Goal: Contribute content: Contribute content

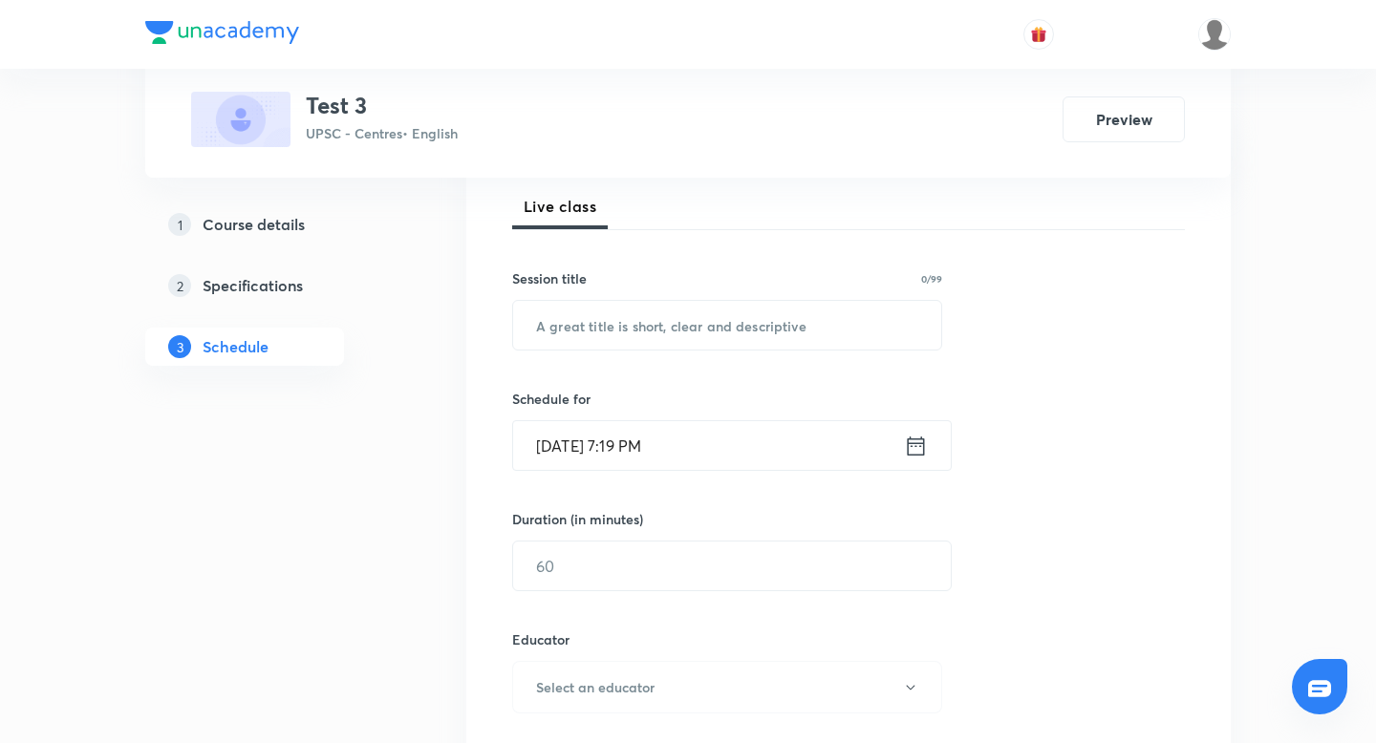
scroll to position [279, 0]
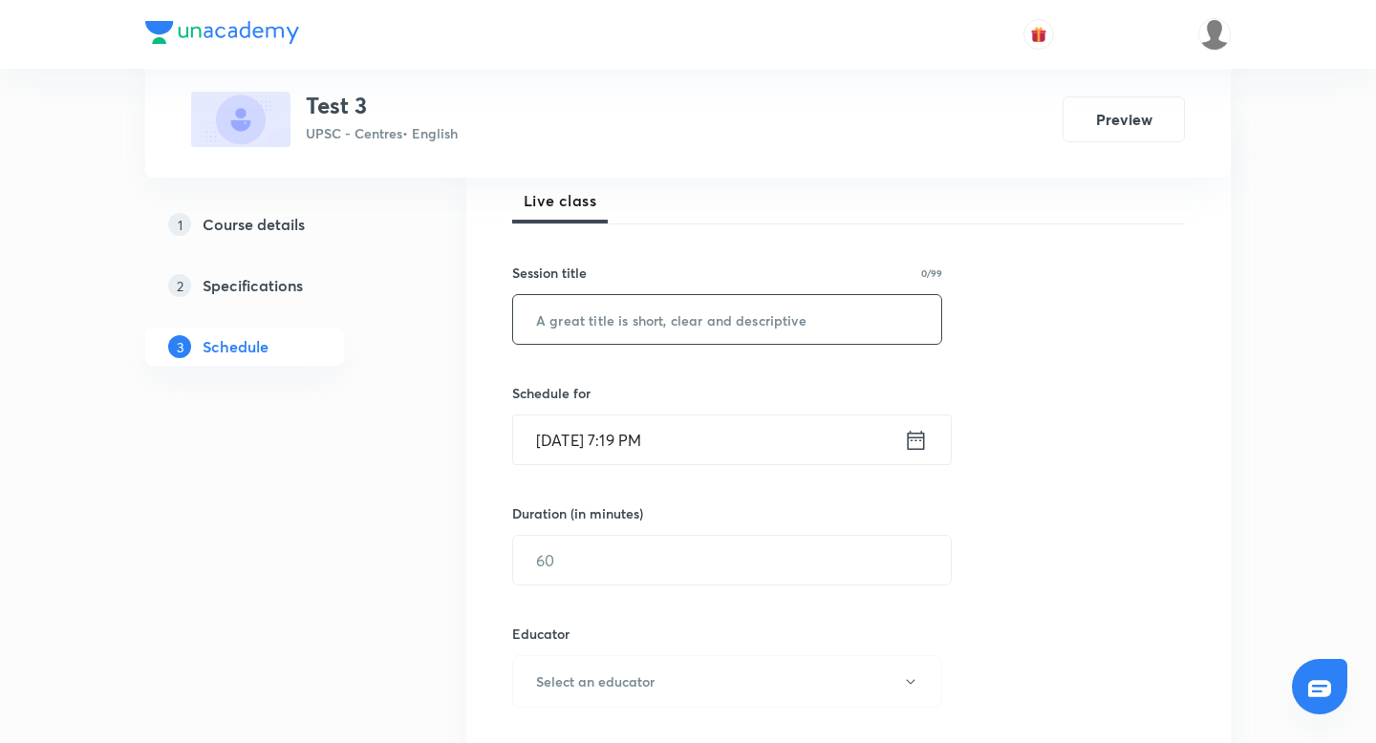
click at [751, 319] on input "text" at bounding box center [727, 319] width 428 height 49
type input "clx_version_1"
click at [912, 434] on icon at bounding box center [916, 440] width 24 height 27
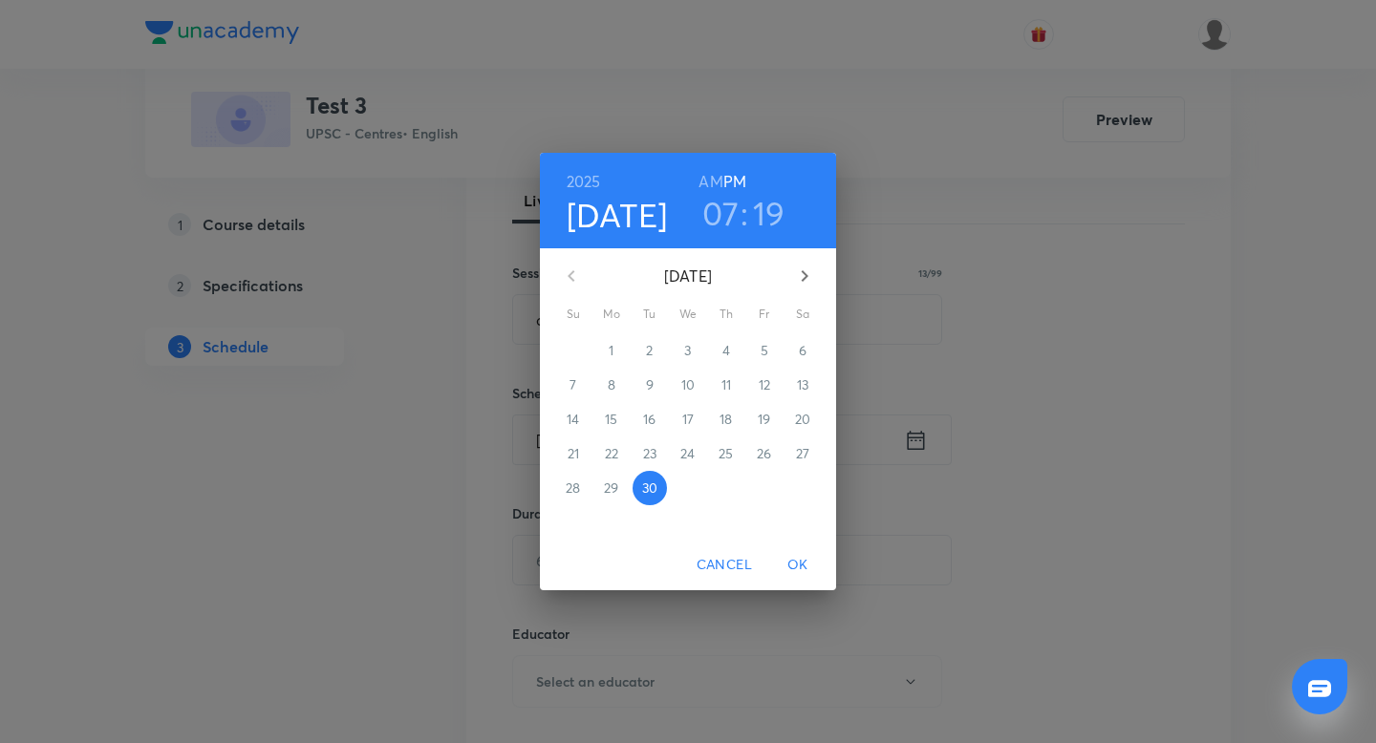
click at [769, 201] on h3 "19" at bounding box center [769, 213] width 32 height 40
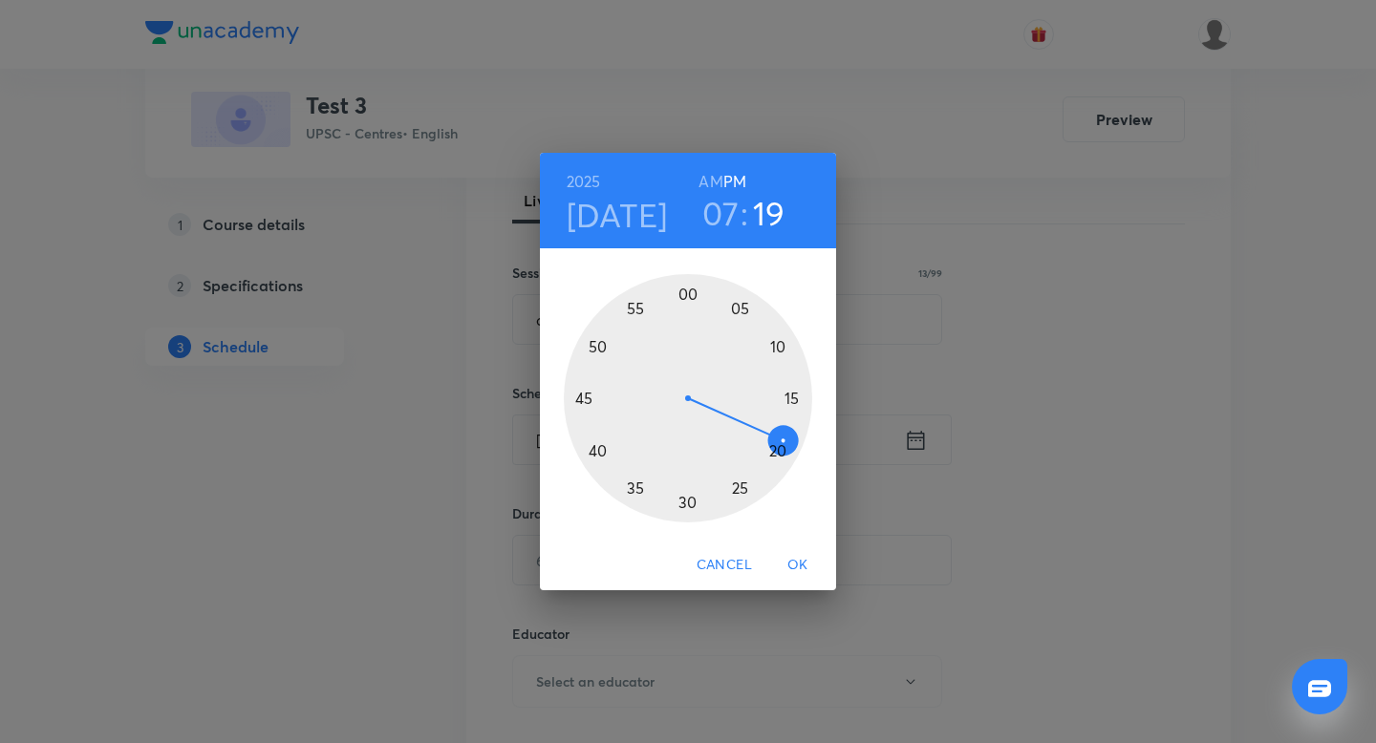
click at [595, 455] on div at bounding box center [688, 398] width 248 height 248
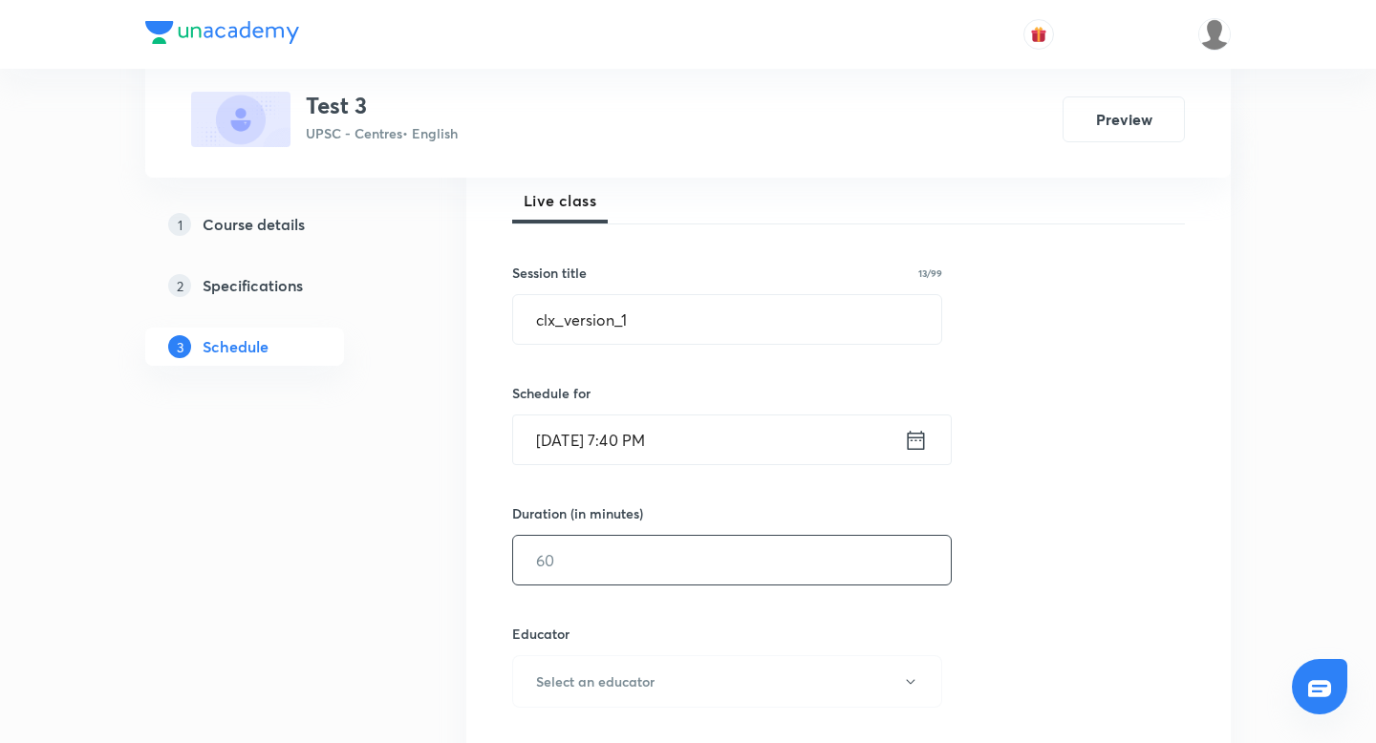
click at [664, 546] on input "text" at bounding box center [732, 560] width 438 height 49
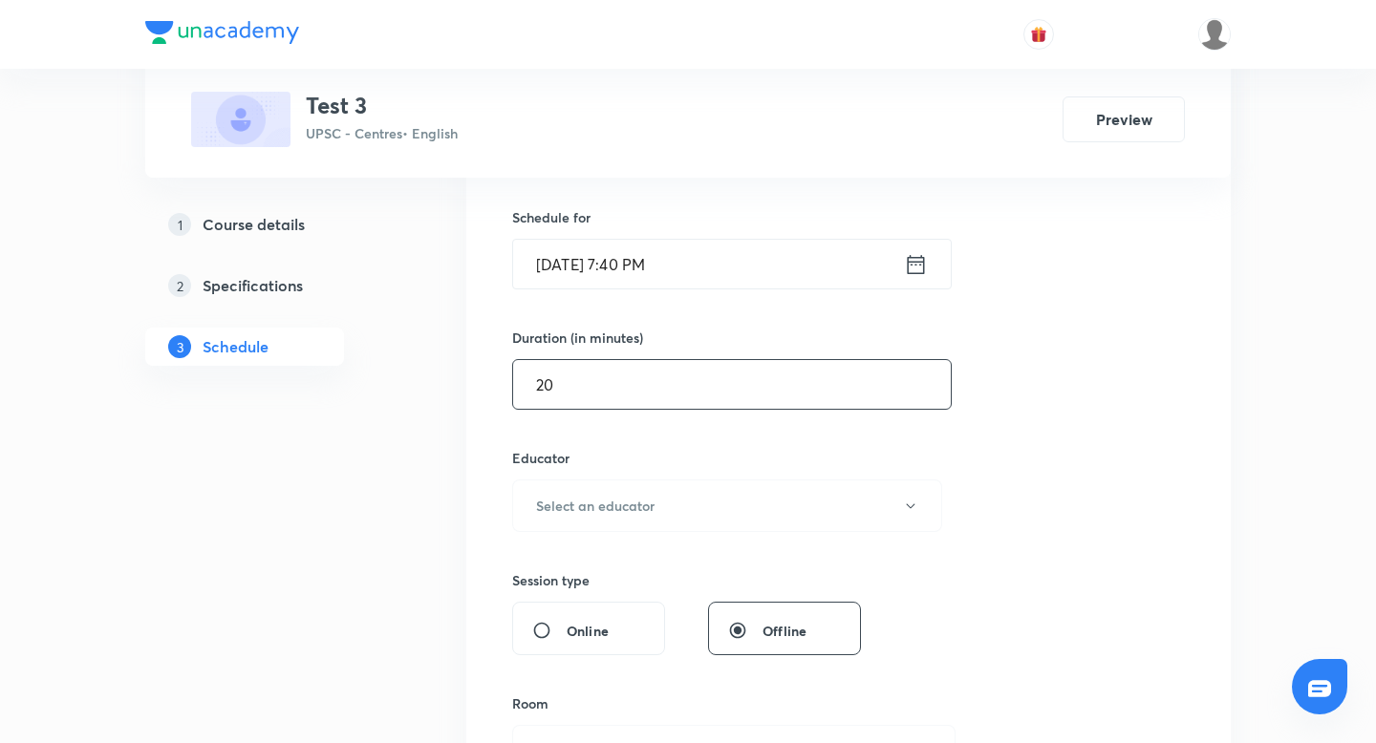
scroll to position [459, 0]
type input "2"
type input "0"
type input "10"
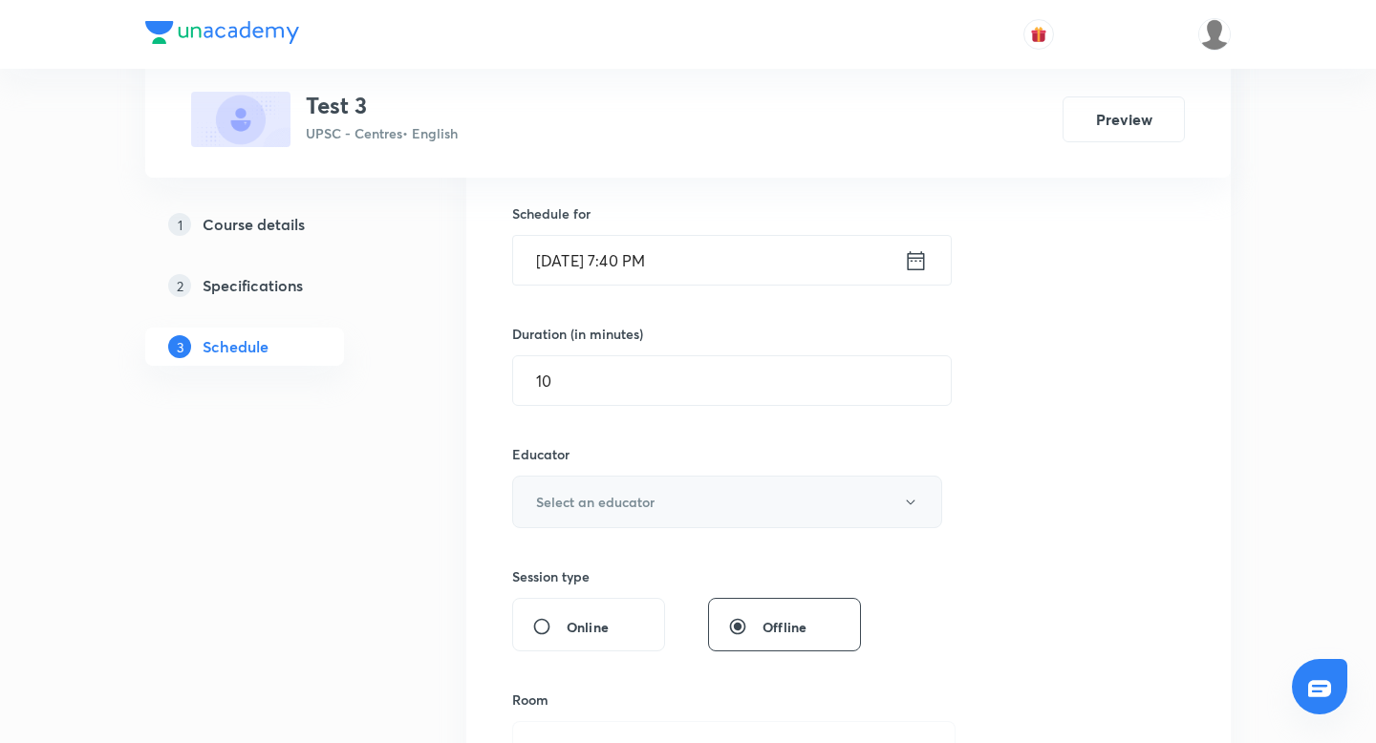
click at [648, 507] on h6 "Select an educator" at bounding box center [595, 502] width 118 height 20
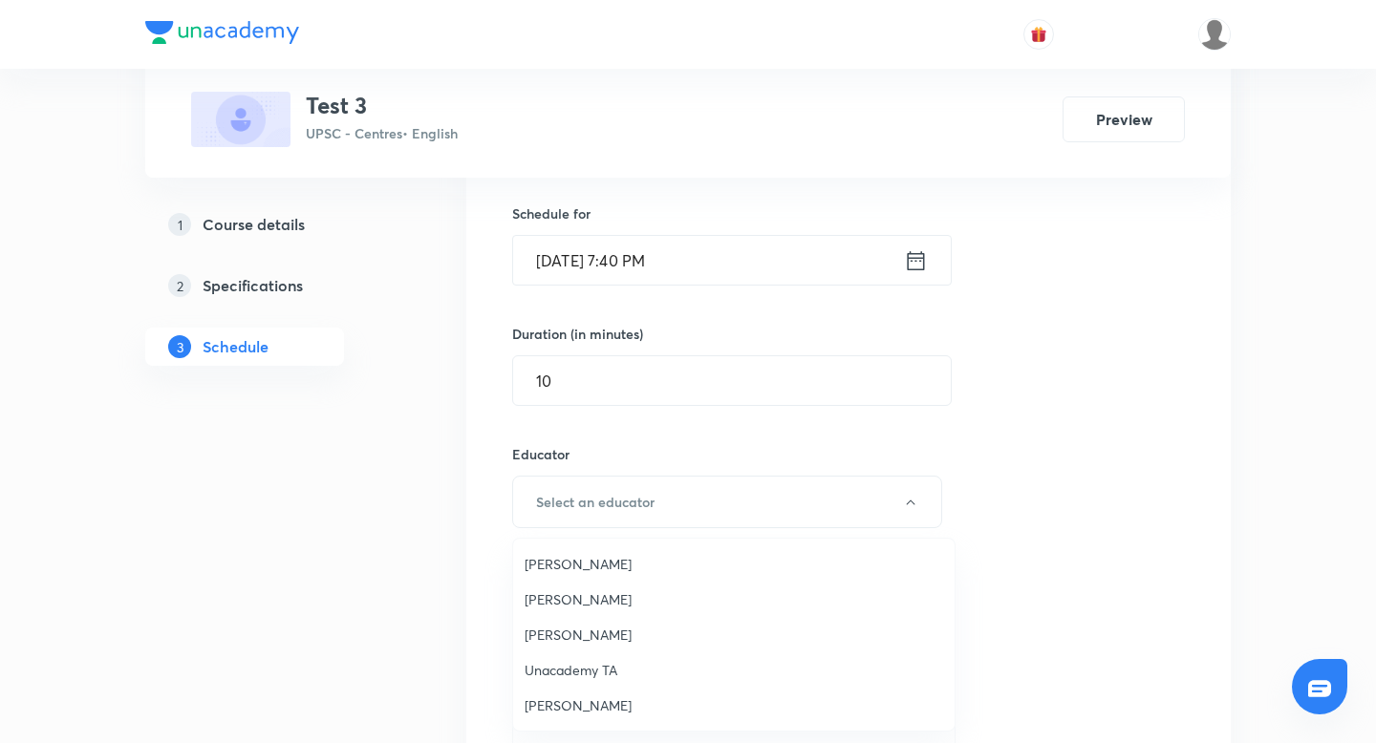
click at [598, 608] on span "[PERSON_NAME]" at bounding box center [734, 600] width 419 height 20
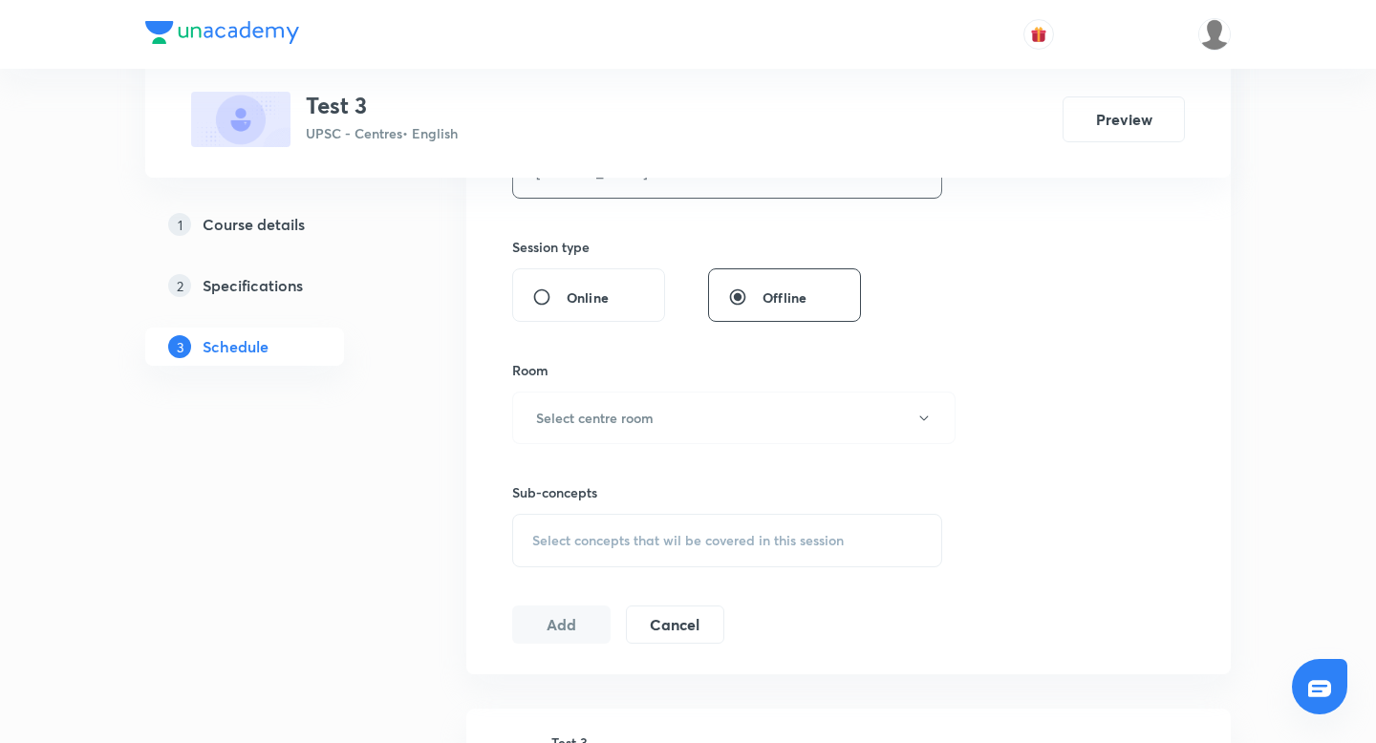
scroll to position [794, 0]
click at [669, 415] on button "Select centre room" at bounding box center [733, 412] width 443 height 53
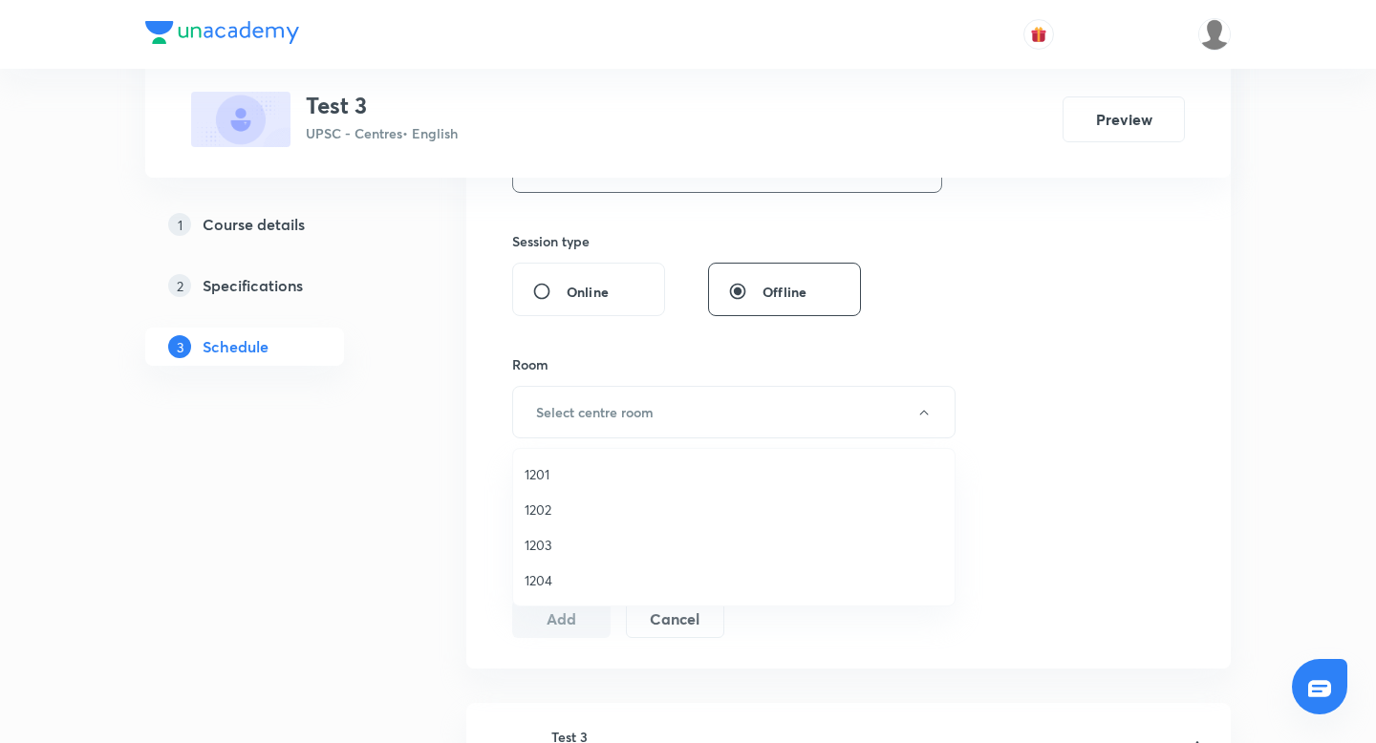
click at [639, 490] on li "1201" at bounding box center [733, 474] width 441 height 35
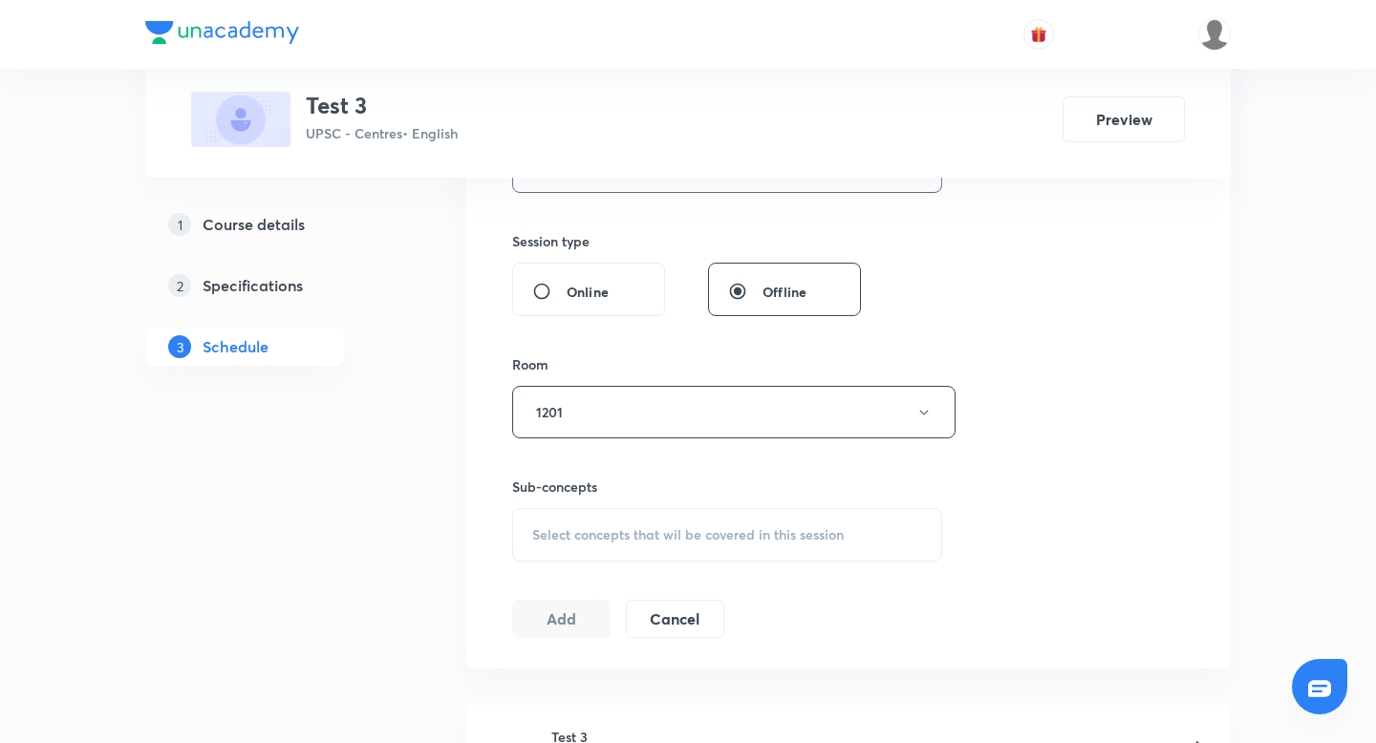
click at [621, 545] on div "Select concepts that wil be covered in this session" at bounding box center [727, 535] width 430 height 54
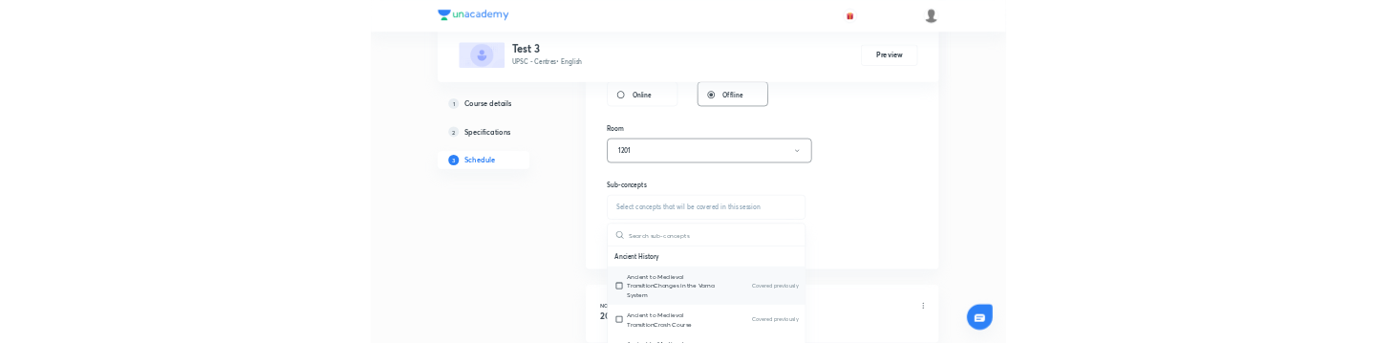
scroll to position [885, 0]
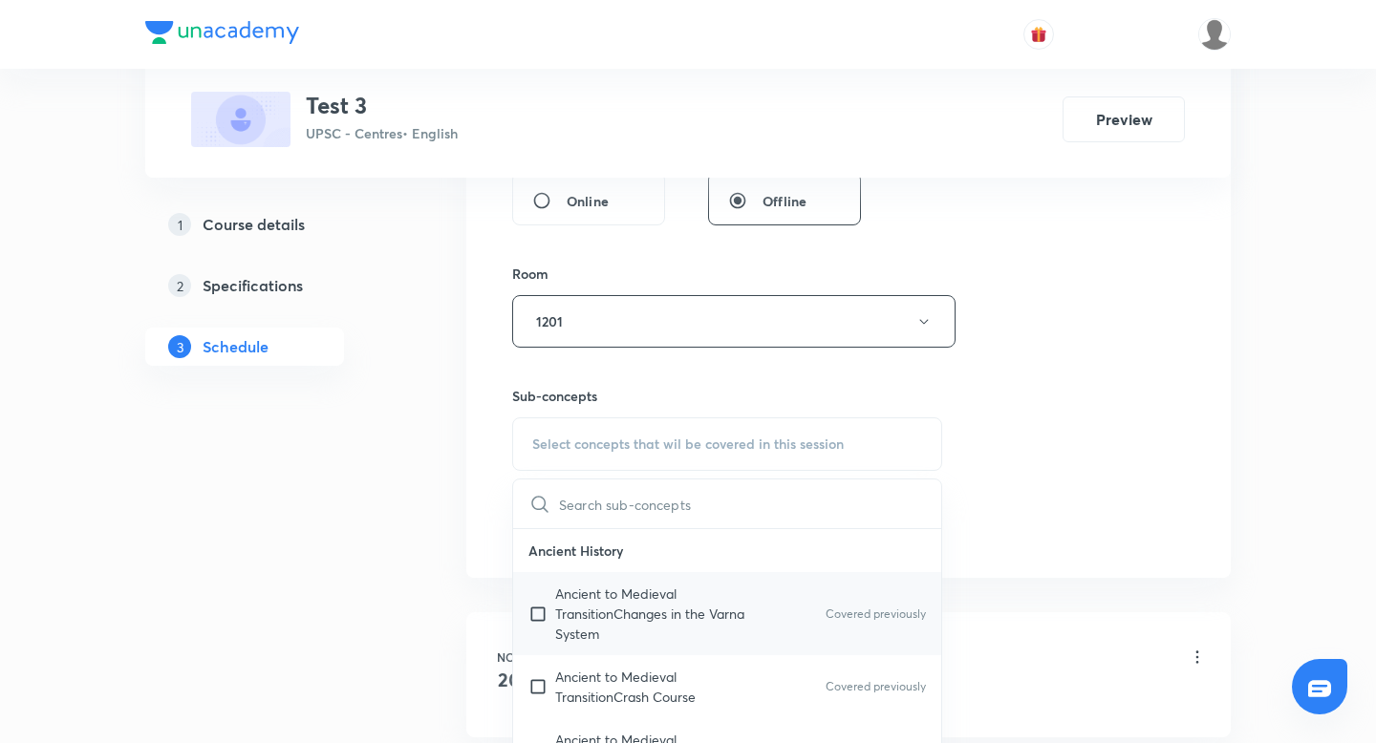
click at [538, 623] on input "checkbox" at bounding box center [541, 614] width 27 height 60
checkbox input "true"
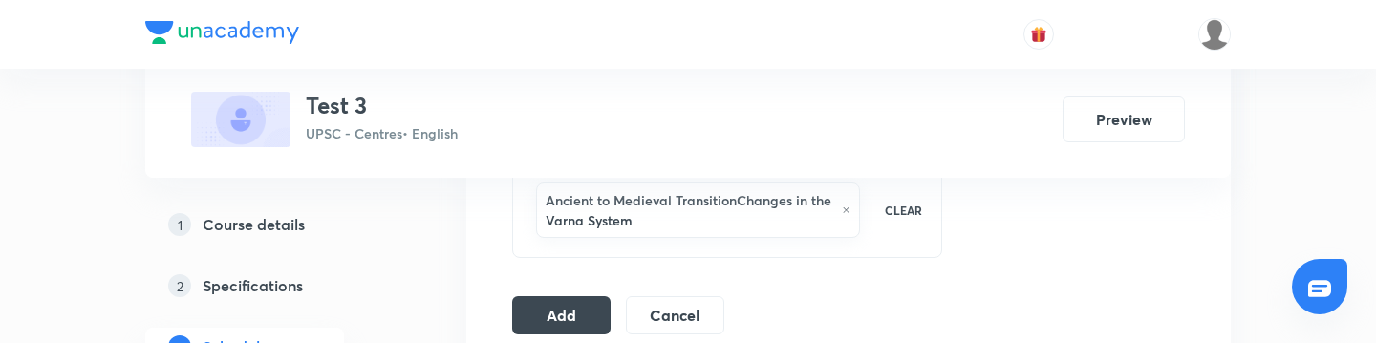
scroll to position [1148, 0]
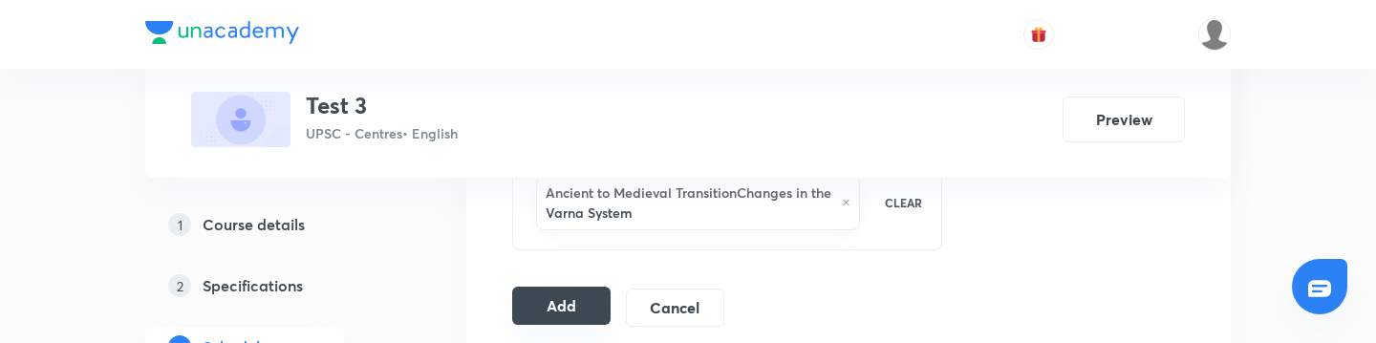
click at [562, 305] on button "Add" at bounding box center [561, 306] width 98 height 38
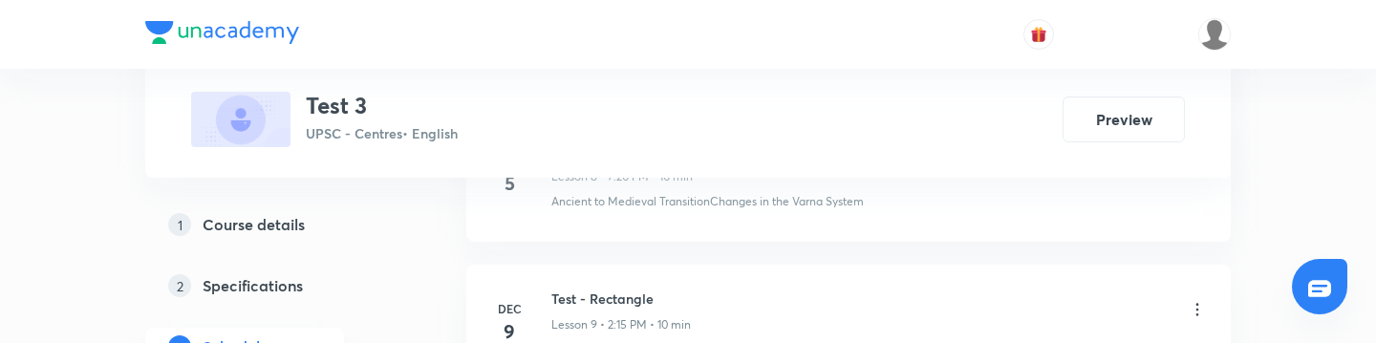
scroll to position [1067, 0]
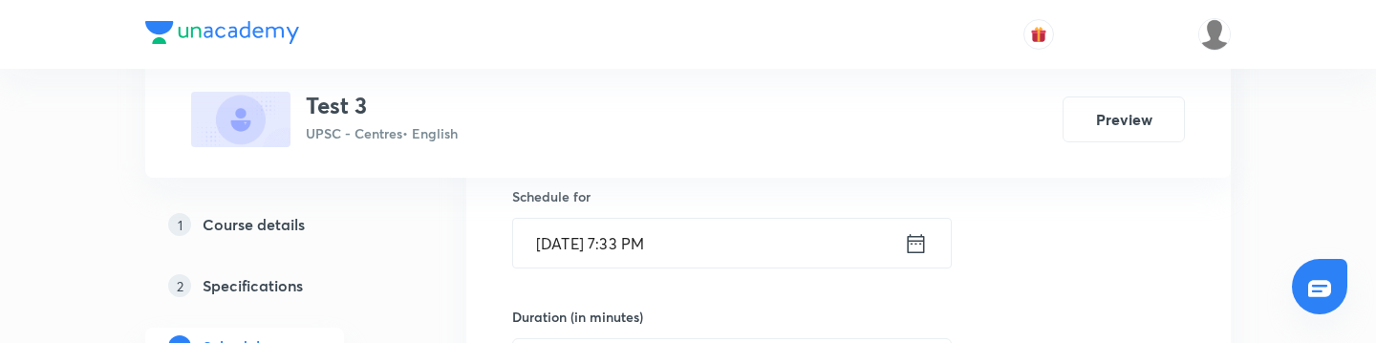
scroll to position [477, 0]
type input "clx_version2"
click at [680, 239] on input "[DATE] 7:33 PM" at bounding box center [708, 242] width 391 height 49
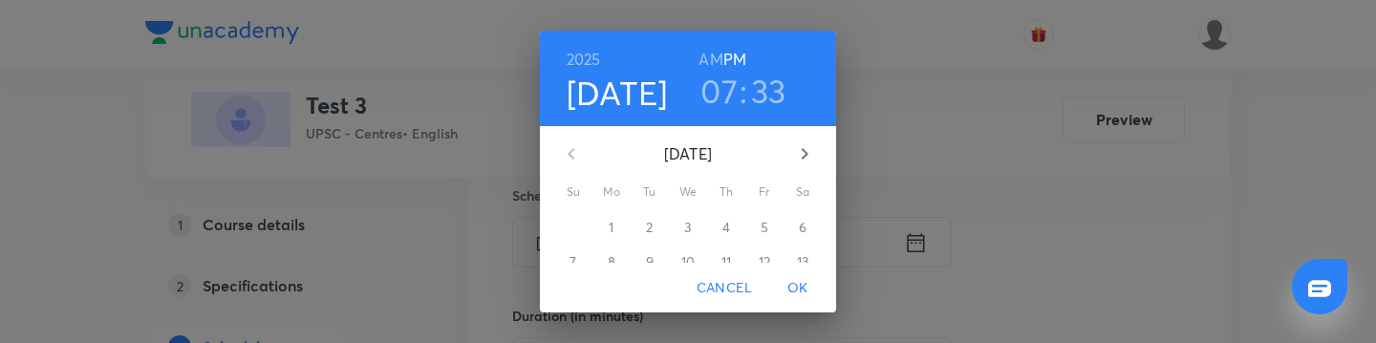
click at [753, 91] on h3 "33" at bounding box center [768, 91] width 35 height 40
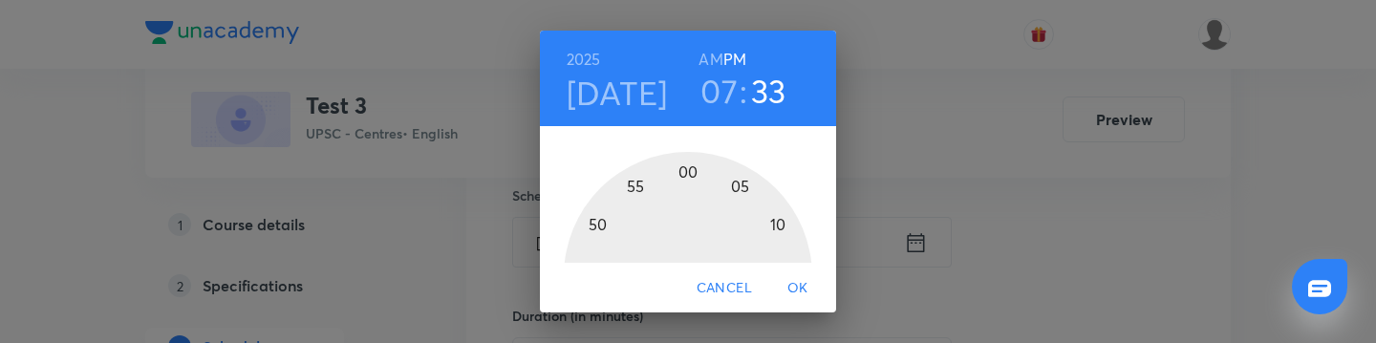
click at [598, 221] on div at bounding box center [688, 276] width 248 height 248
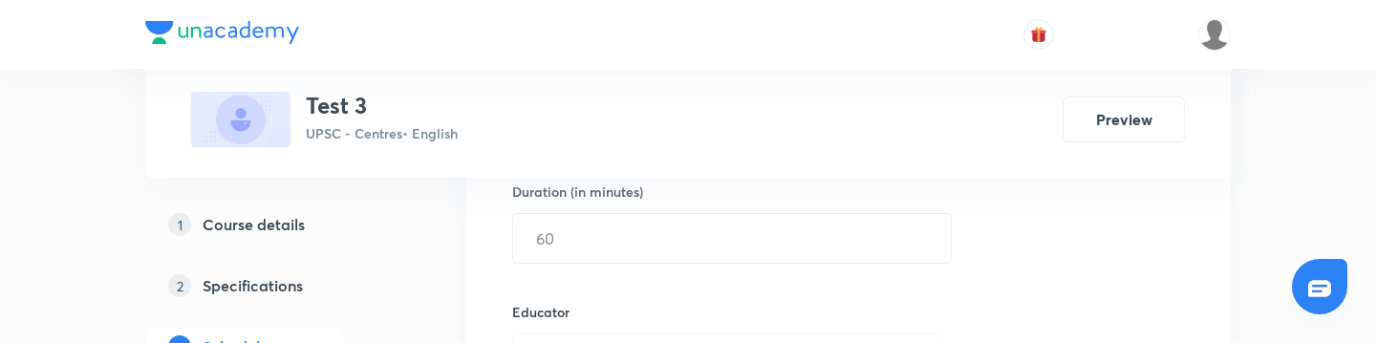
scroll to position [602, 0]
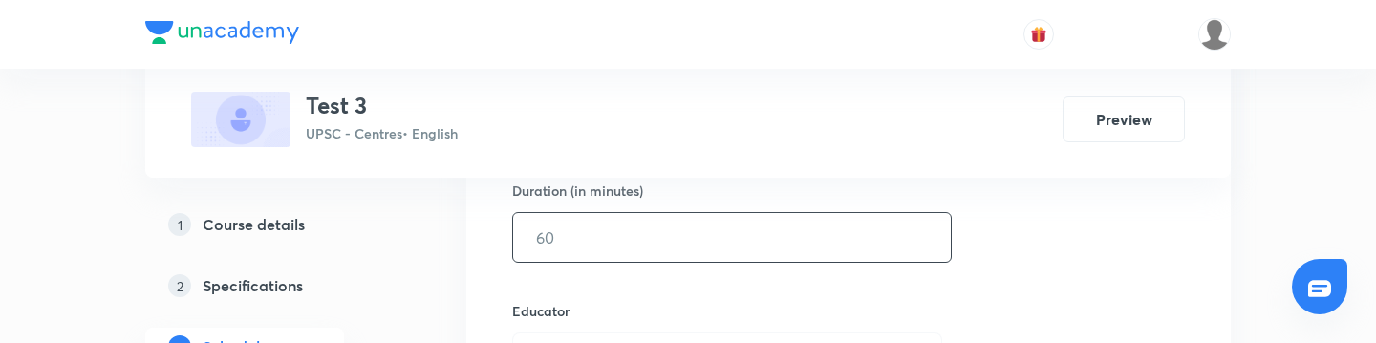
click at [770, 254] on input "text" at bounding box center [732, 237] width 438 height 49
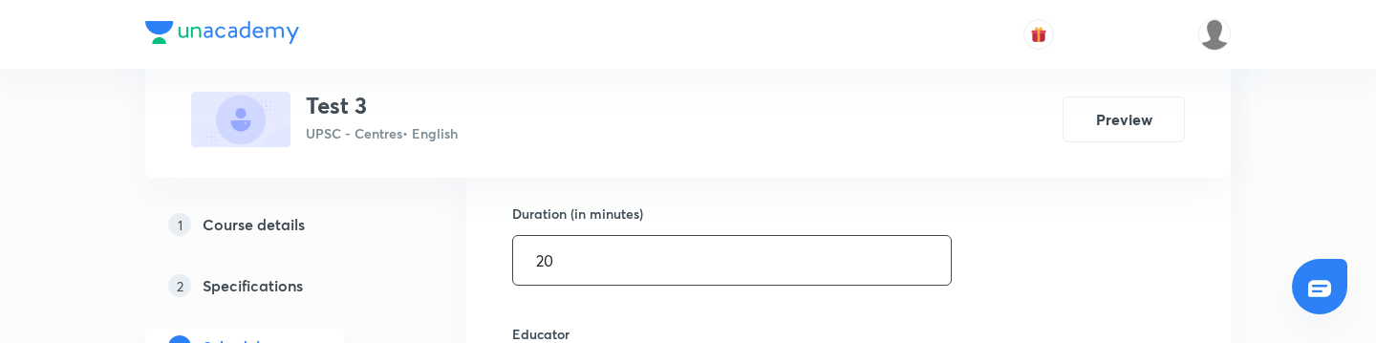
scroll to position [583, 0]
type input "2"
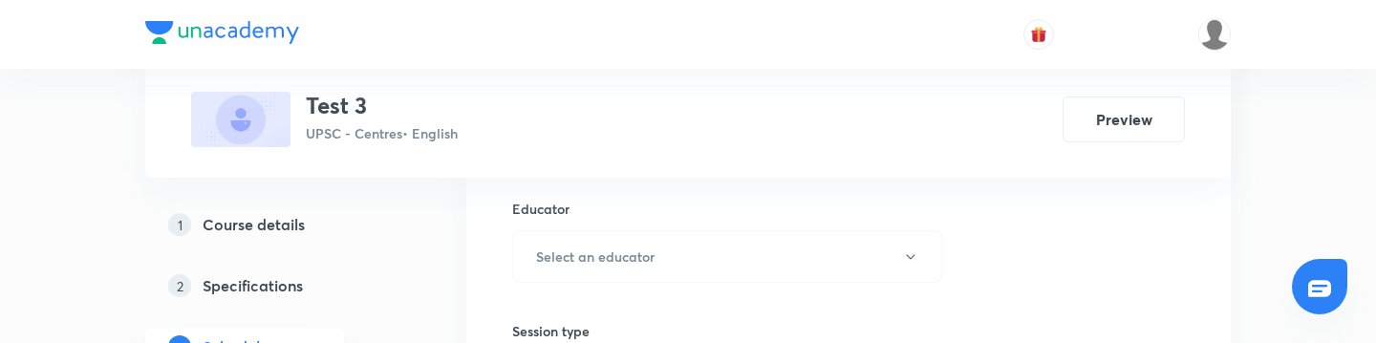
scroll to position [722, 0]
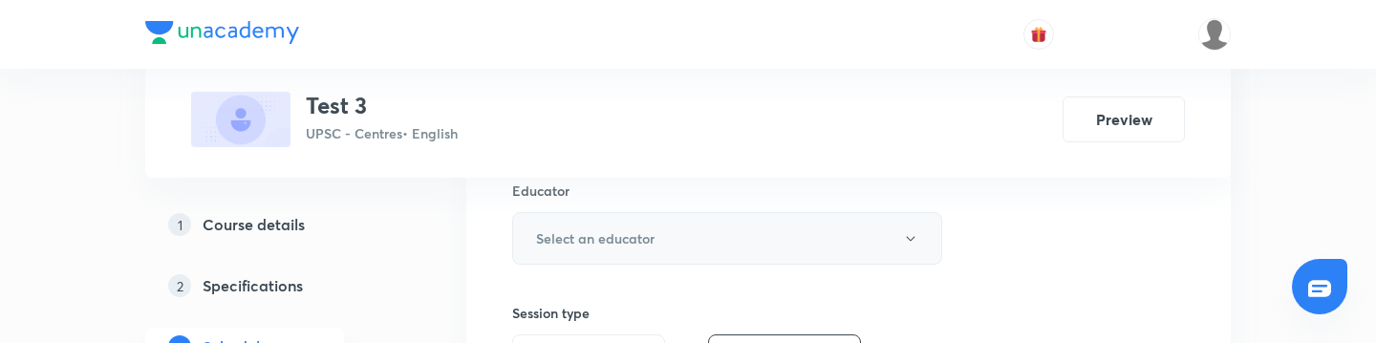
type input "10"
click at [784, 237] on button "Select an educator" at bounding box center [727, 238] width 430 height 53
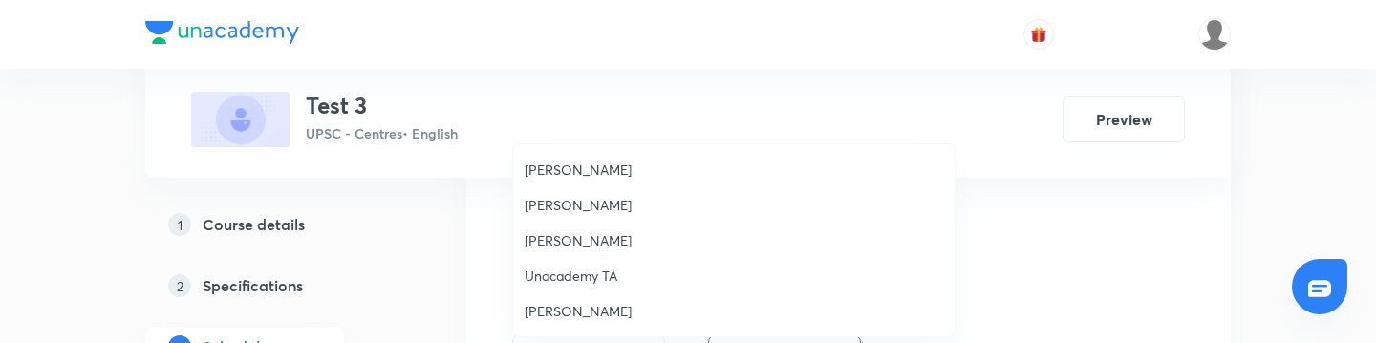
click at [631, 210] on span "[PERSON_NAME]" at bounding box center [734, 205] width 419 height 20
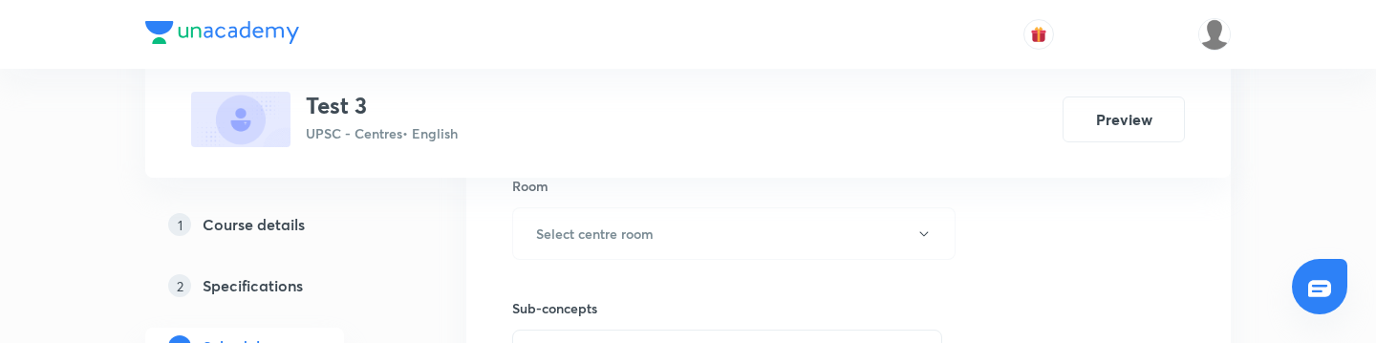
scroll to position [976, 0]
click at [732, 235] on button "Select centre room" at bounding box center [733, 230] width 443 height 53
click at [618, 268] on span "1203" at bounding box center [734, 276] width 419 height 20
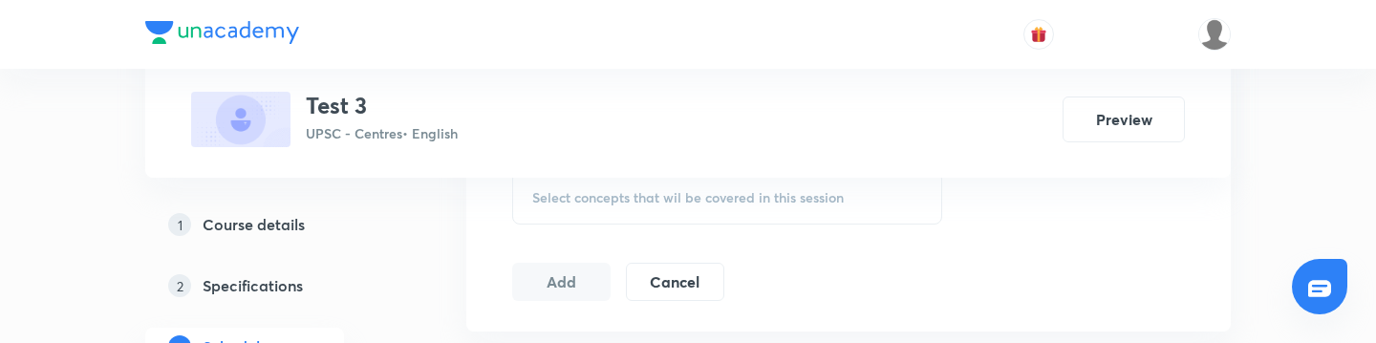
scroll to position [1130, 0]
click at [656, 191] on span "Select concepts that wil be covered in this session" at bounding box center [688, 198] width 312 height 15
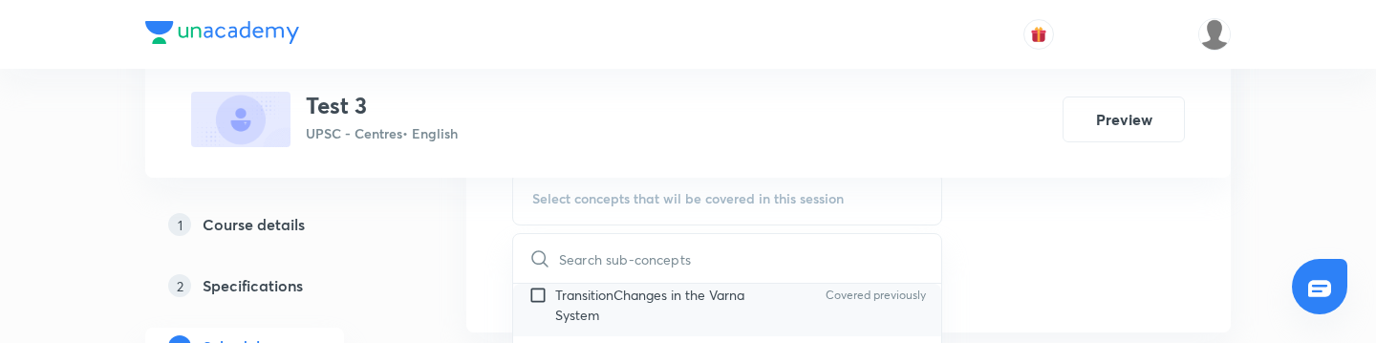
scroll to position [68, 0]
click at [537, 300] on input "checkbox" at bounding box center [541, 300] width 27 height 60
checkbox input "true"
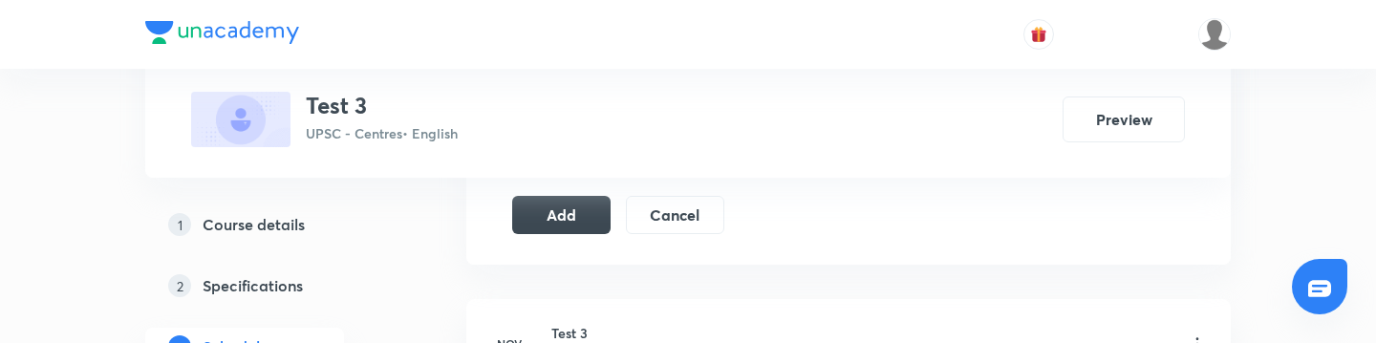
scroll to position [1239, 0]
click at [573, 220] on button "Add" at bounding box center [561, 214] width 98 height 38
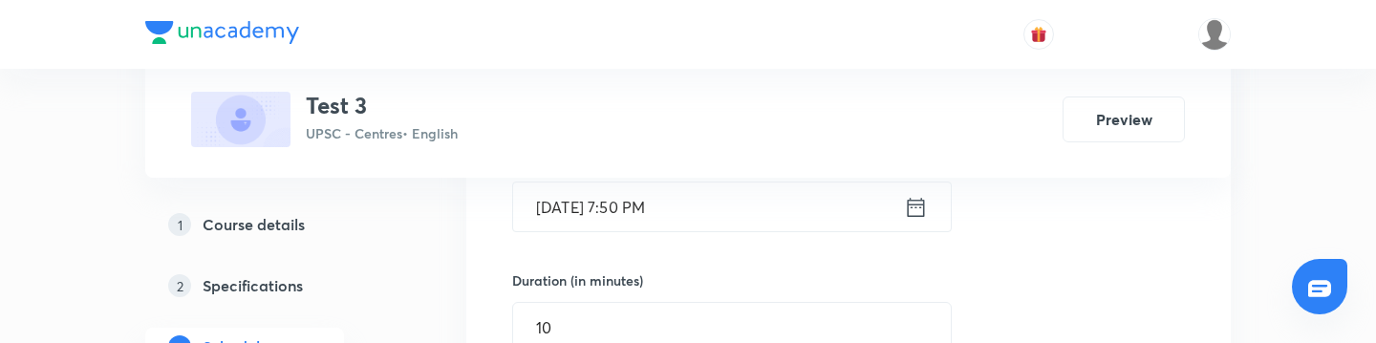
scroll to position [496, 0]
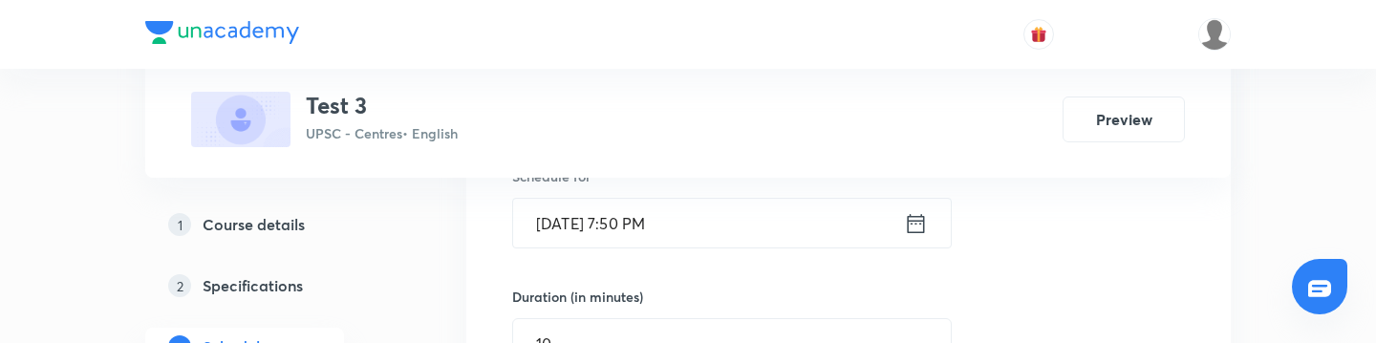
click at [919, 226] on icon at bounding box center [916, 223] width 24 height 27
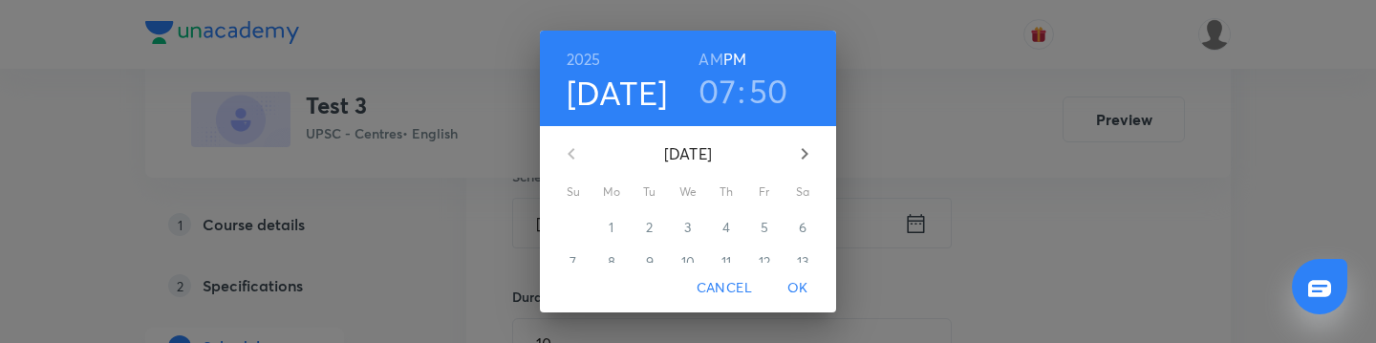
click at [761, 87] on h3 "50" at bounding box center [768, 91] width 39 height 40
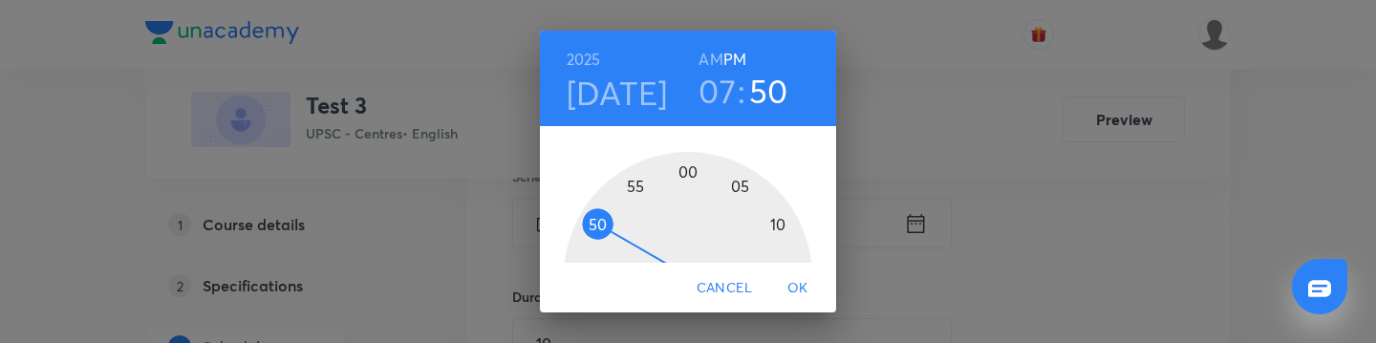
click at [630, 181] on div at bounding box center [688, 276] width 248 height 248
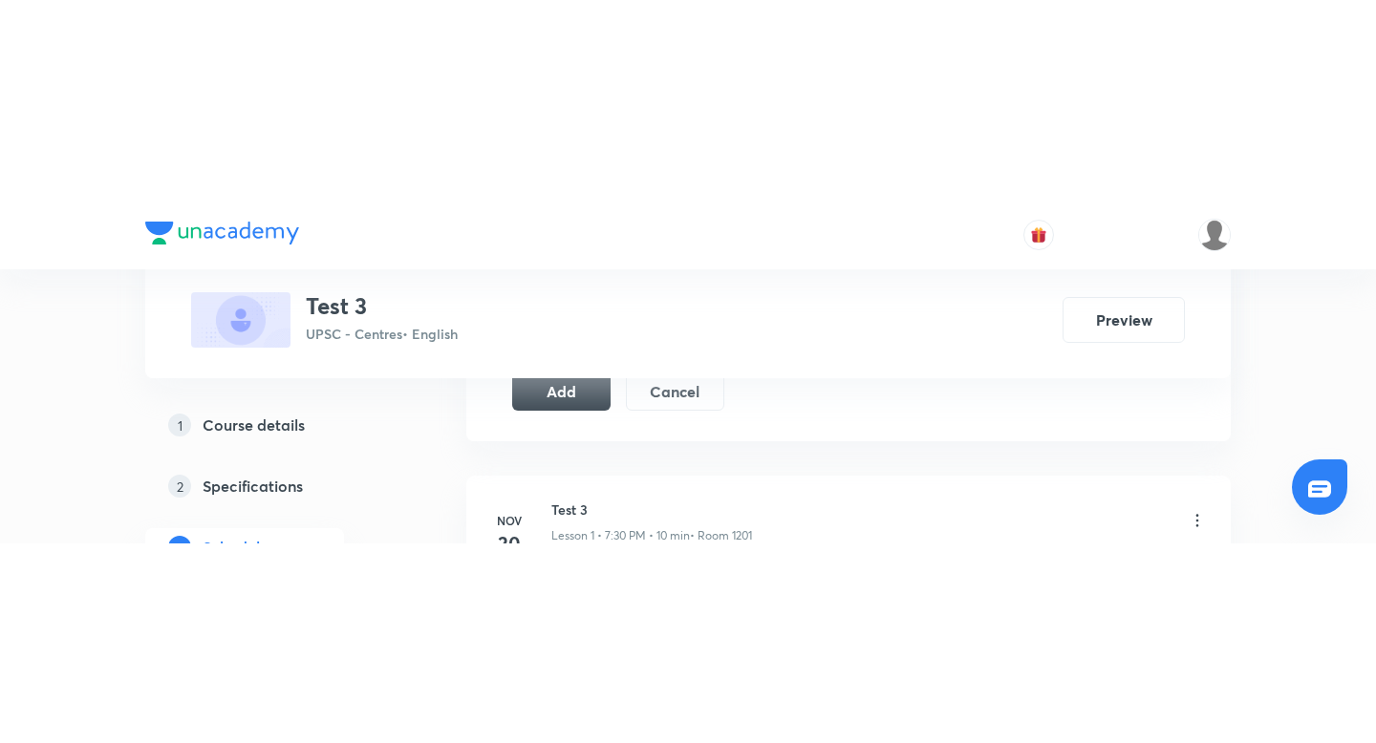
scroll to position [1263, 0]
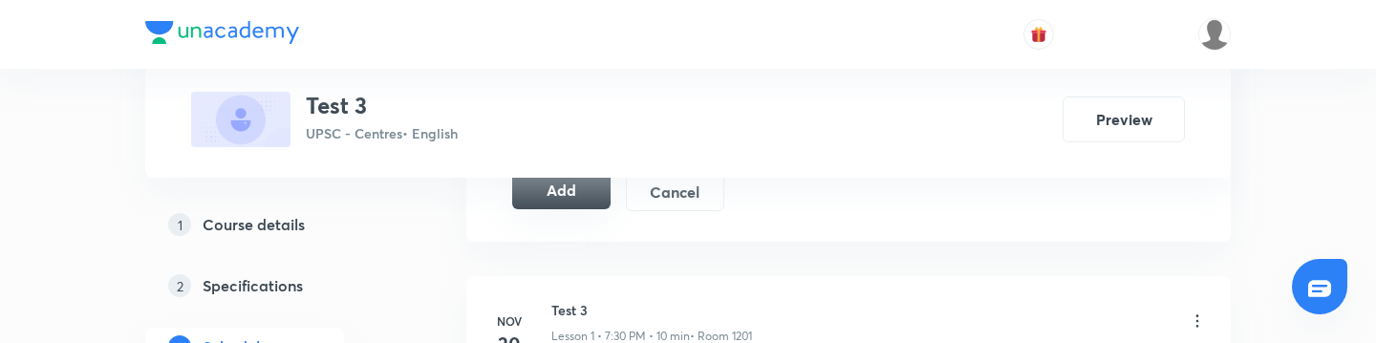
click at [552, 204] on button "Add" at bounding box center [561, 190] width 98 height 38
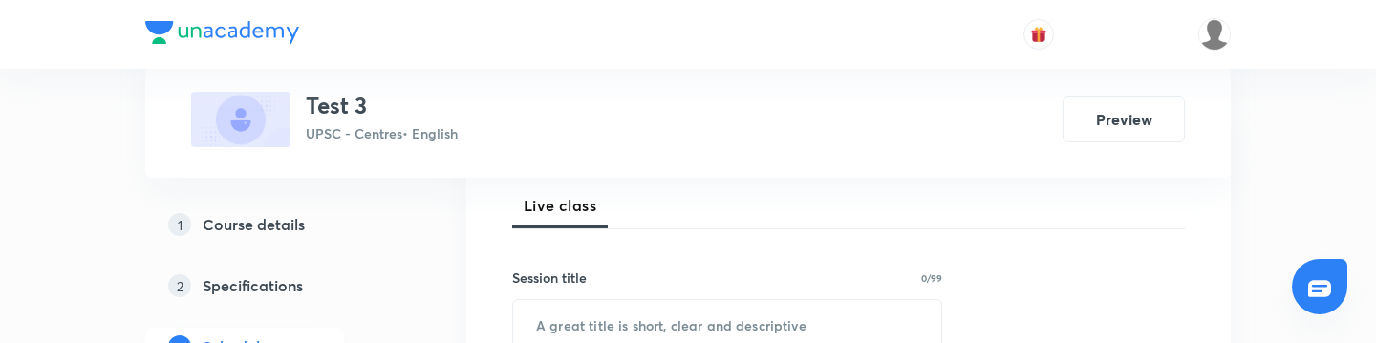
scroll to position [311, 0]
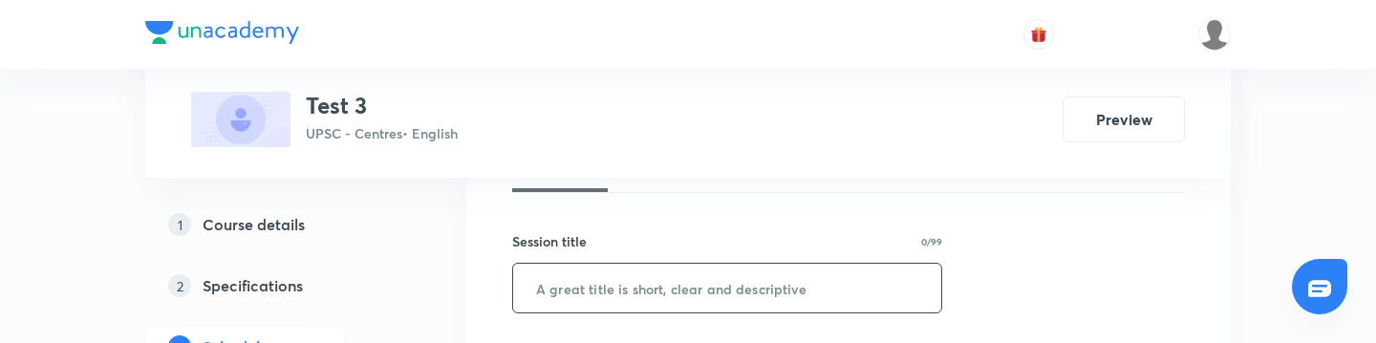
click at [625, 292] on input "text" at bounding box center [727, 288] width 428 height 49
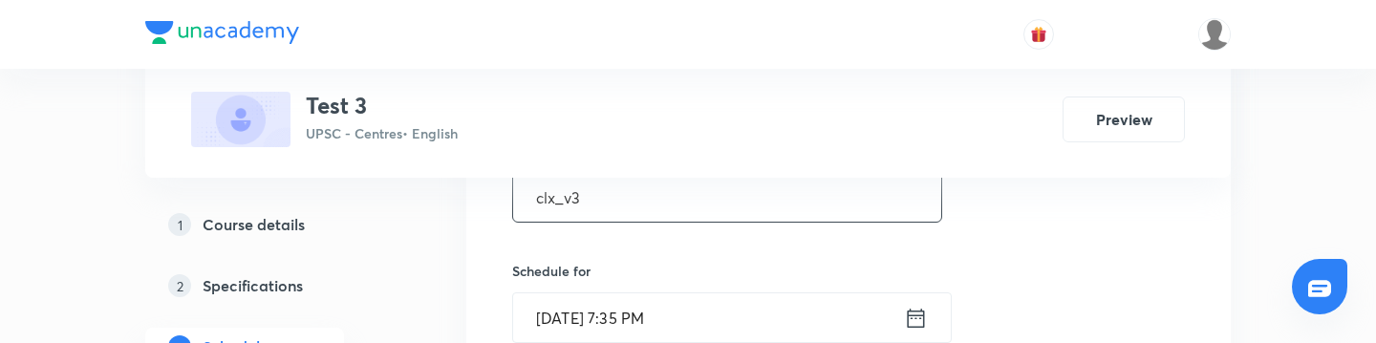
scroll to position [402, 0]
type input "clx_v3"
click at [918, 319] on icon at bounding box center [916, 317] width 24 height 27
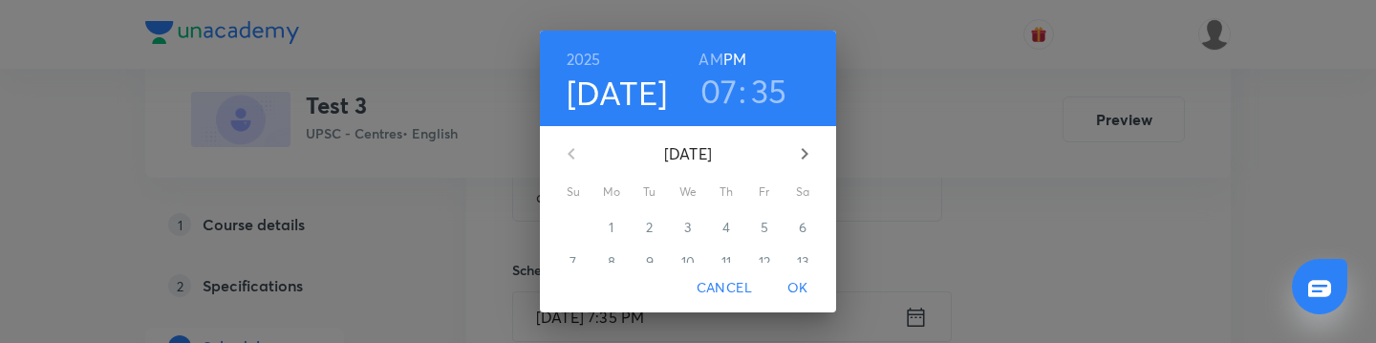
click at [770, 85] on h3 "35" at bounding box center [769, 91] width 36 height 40
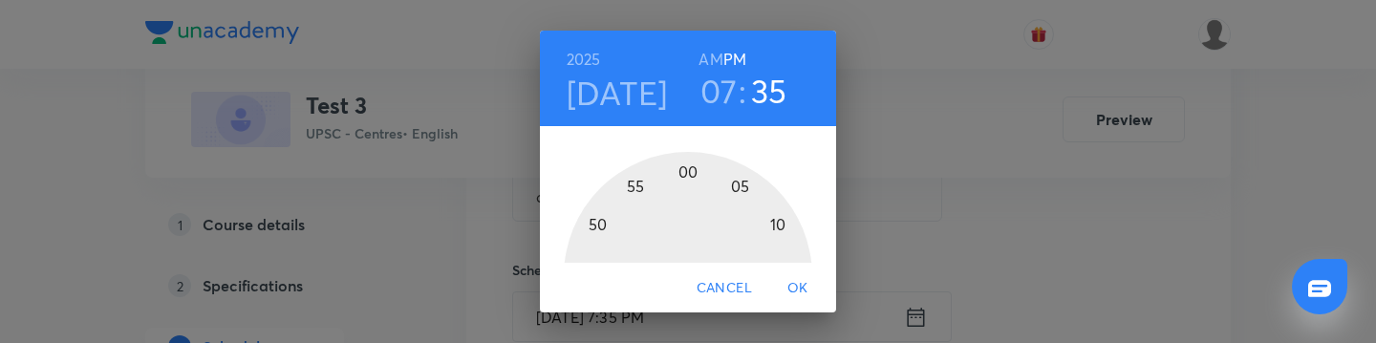
click at [731, 93] on h3 "07" at bounding box center [718, 91] width 37 height 40
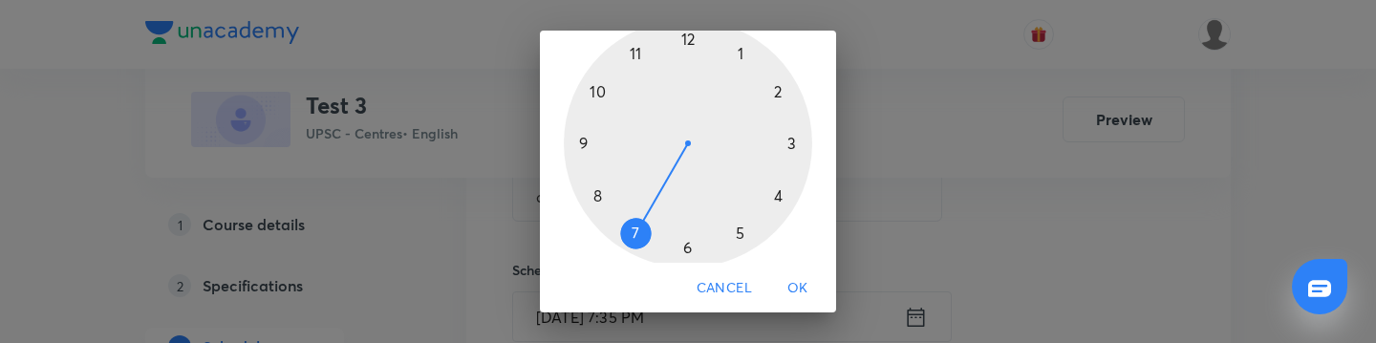
scroll to position [134, 0]
click at [595, 199] on div at bounding box center [688, 142] width 248 height 248
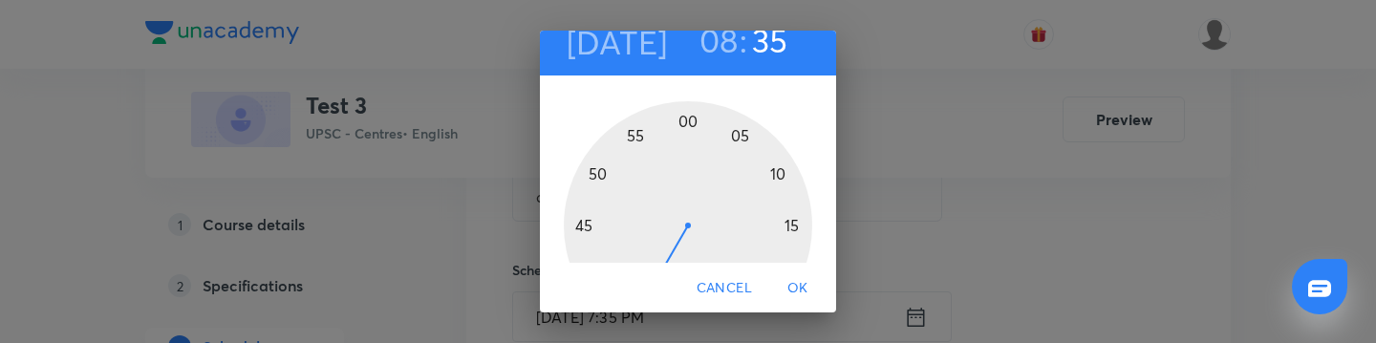
scroll to position [28, 0]
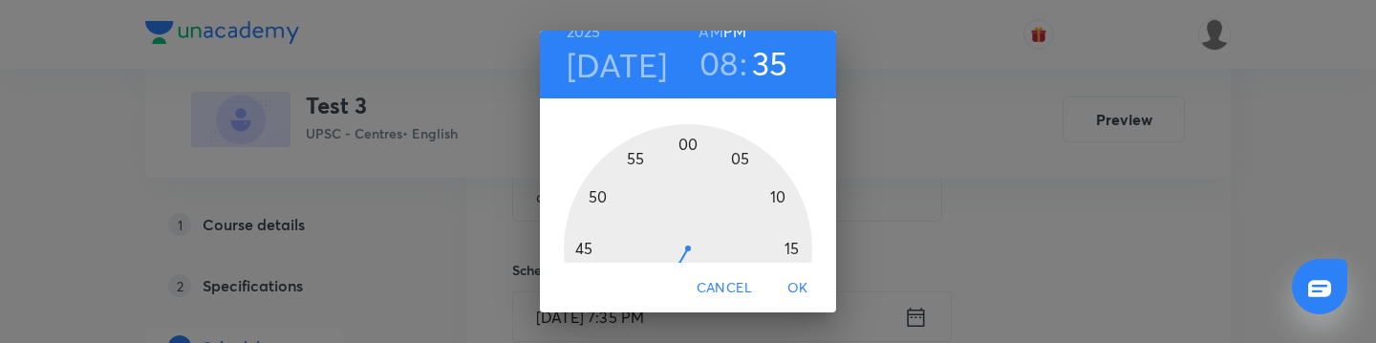
click at [763, 169] on div at bounding box center [688, 248] width 248 height 248
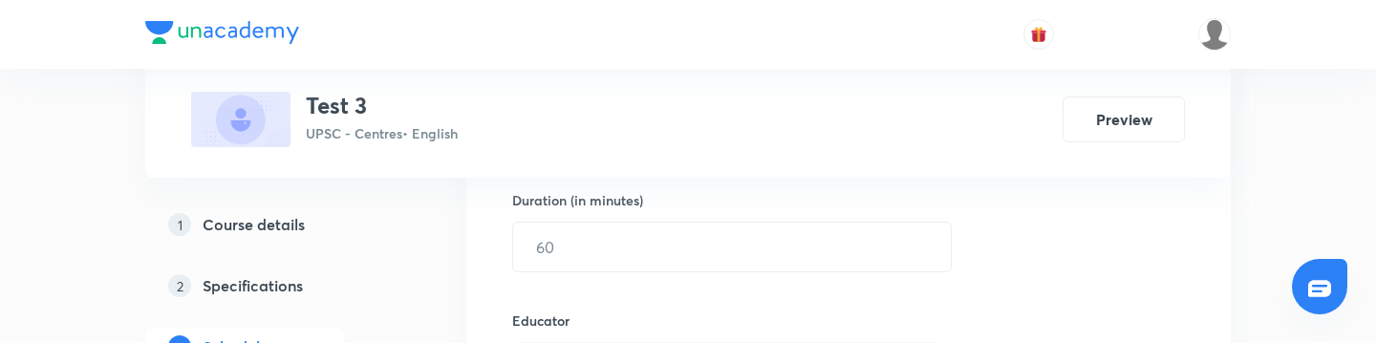
scroll to position [594, 0]
click at [629, 250] on input "text" at bounding box center [732, 245] width 438 height 49
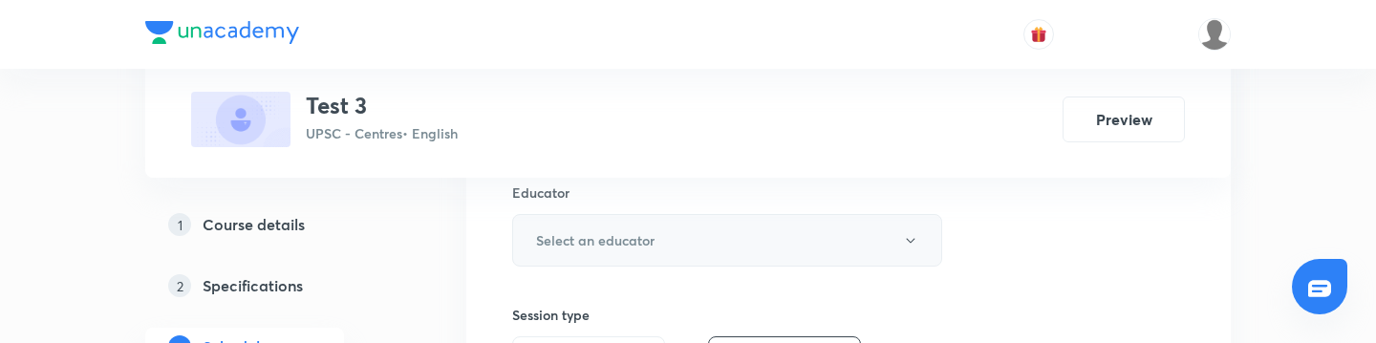
type input "10"
click at [660, 241] on button "Select an educator" at bounding box center [727, 240] width 430 height 53
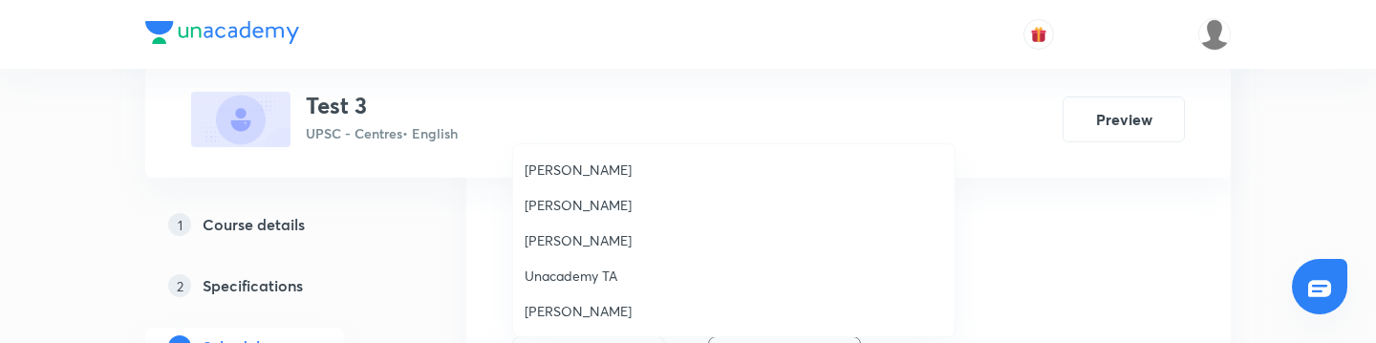
click at [588, 210] on span "[PERSON_NAME]" at bounding box center [734, 205] width 419 height 20
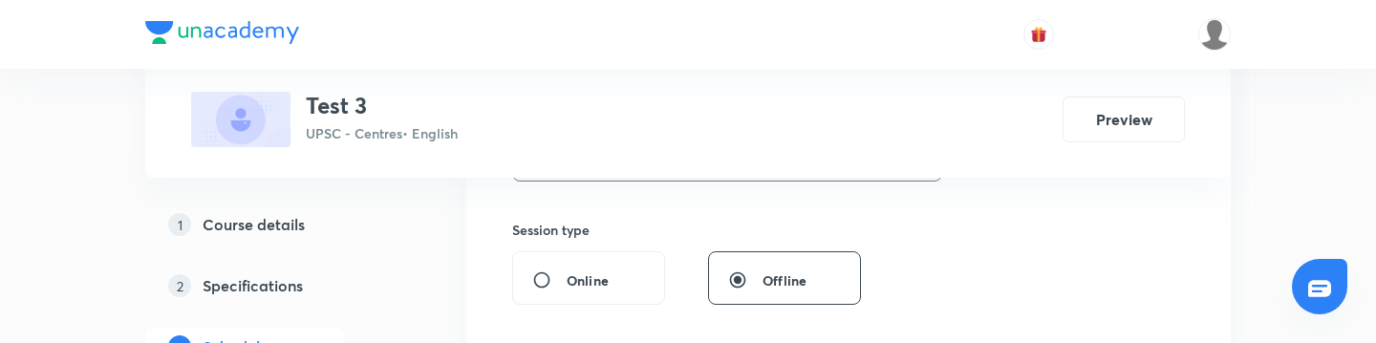
scroll to position [917, 0]
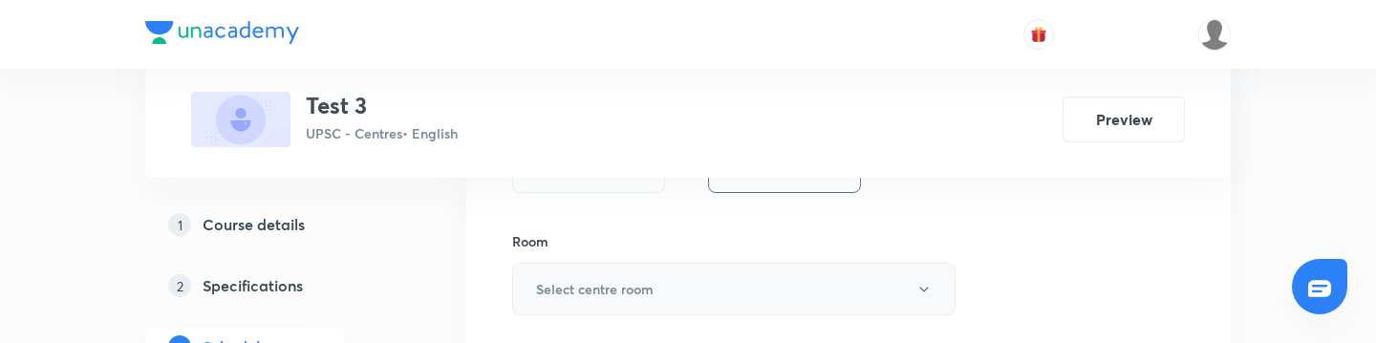
click at [586, 281] on h6 "Select centre room" at bounding box center [595, 289] width 118 height 20
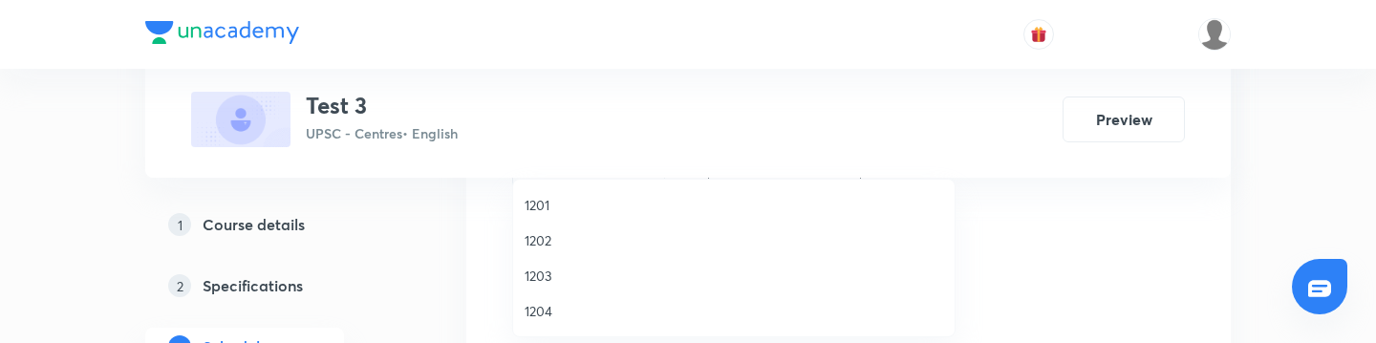
click at [581, 313] on span "1204" at bounding box center [734, 311] width 419 height 20
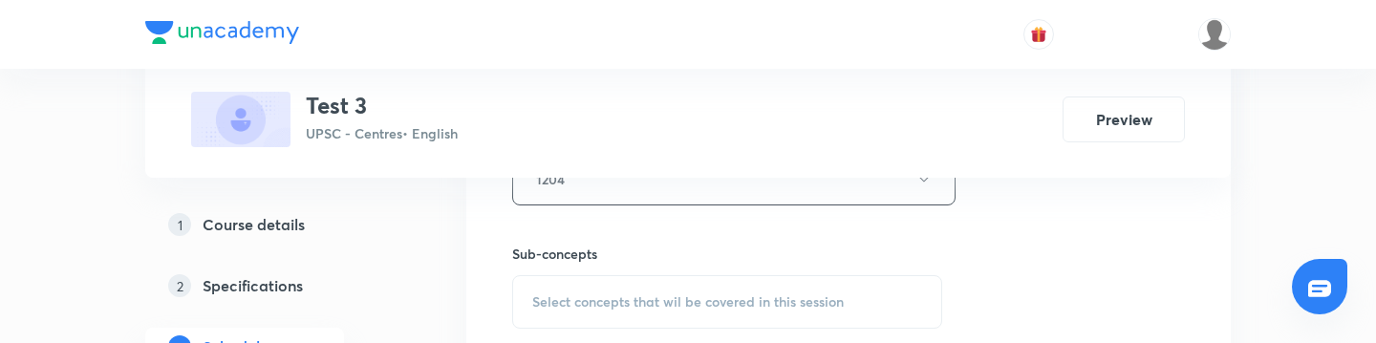
scroll to position [1039, 0]
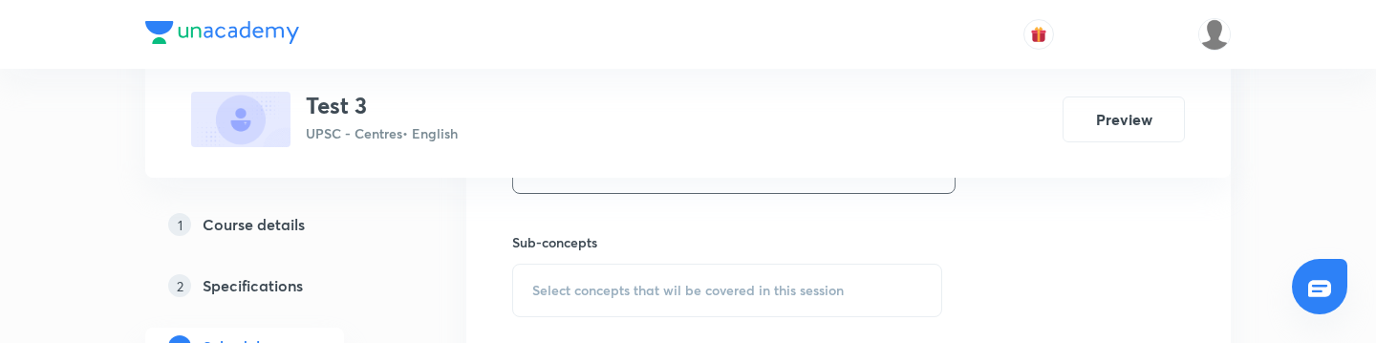
click at [588, 269] on div "Select concepts that wil be covered in this session" at bounding box center [727, 291] width 430 height 54
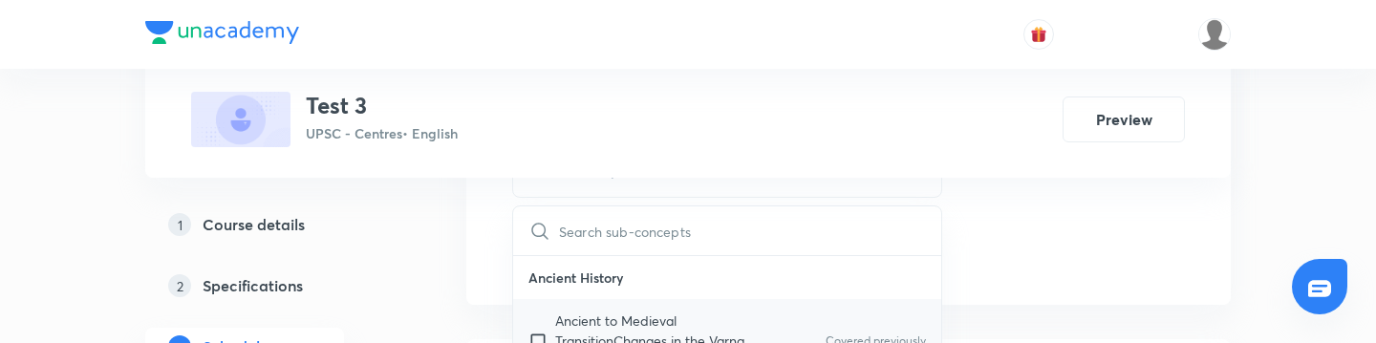
scroll to position [1159, 0]
click at [546, 336] on input "checkbox" at bounding box center [541, 340] width 27 height 60
checkbox input "true"
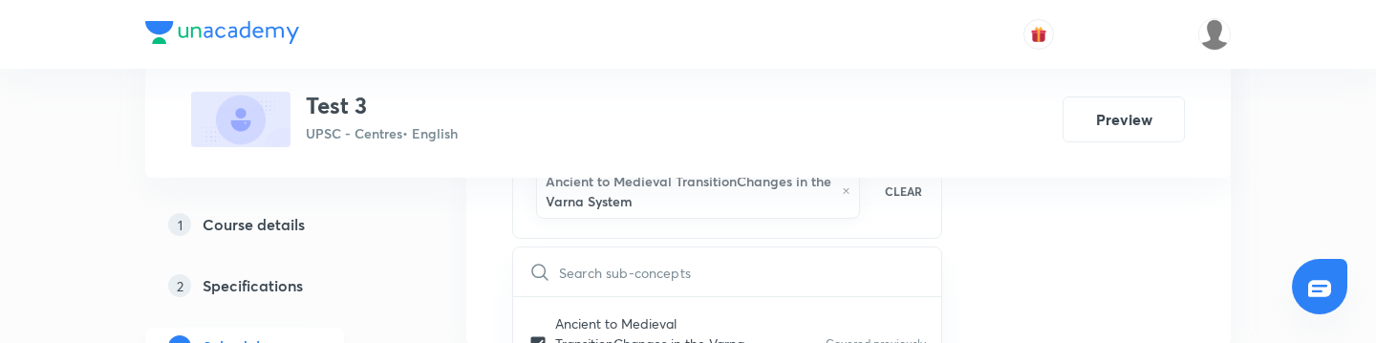
scroll to position [39, 0]
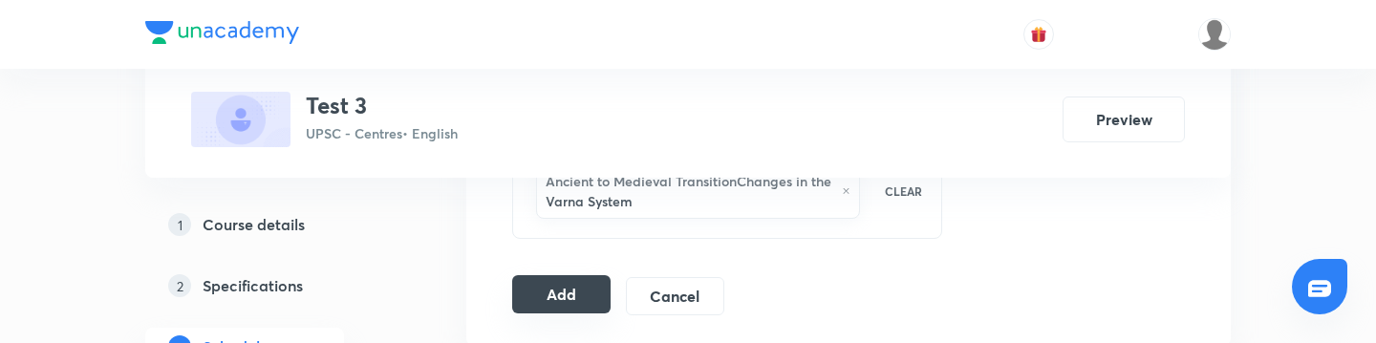
click at [575, 294] on button "Add" at bounding box center [561, 294] width 98 height 38
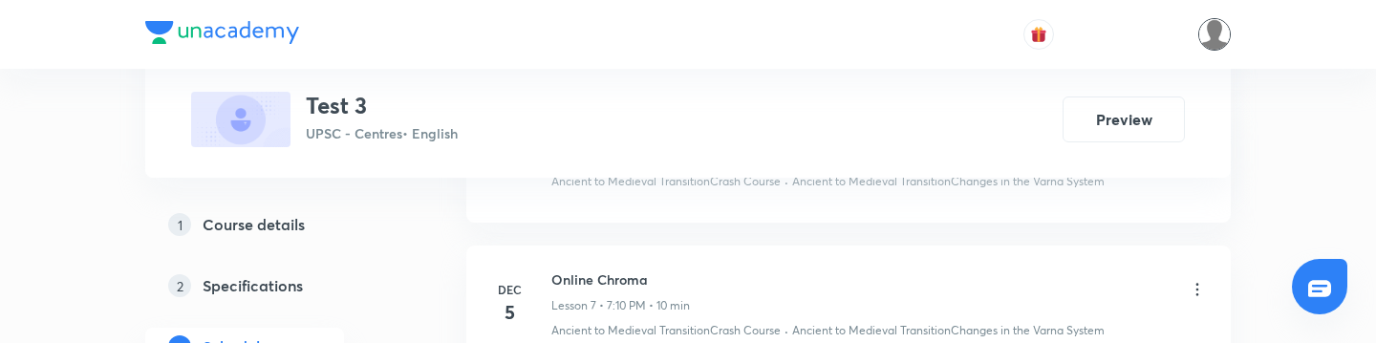
click at [1207, 36] on img at bounding box center [1214, 34] width 32 height 32
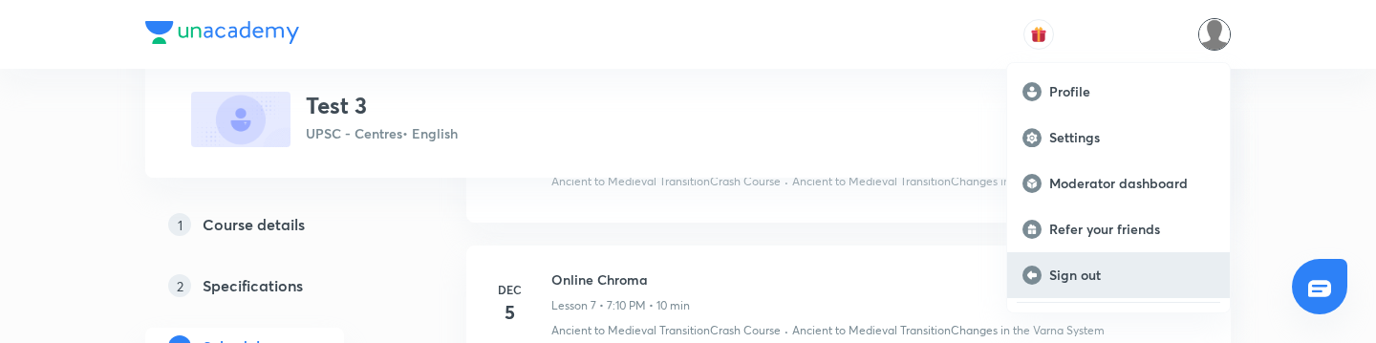
click at [1052, 272] on p "Sign out" at bounding box center [1131, 275] width 165 height 17
